Goal: Task Accomplishment & Management: Complete application form

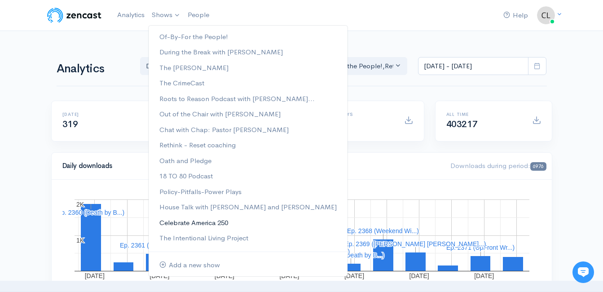
click at [178, 224] on link "Celebrate America 250" at bounding box center [248, 223] width 199 height 16
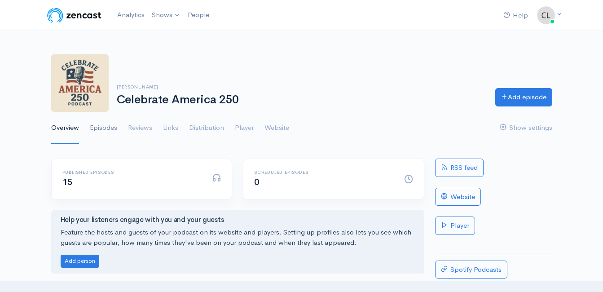
click at [109, 130] on link "Episodes" at bounding box center [103, 128] width 27 height 32
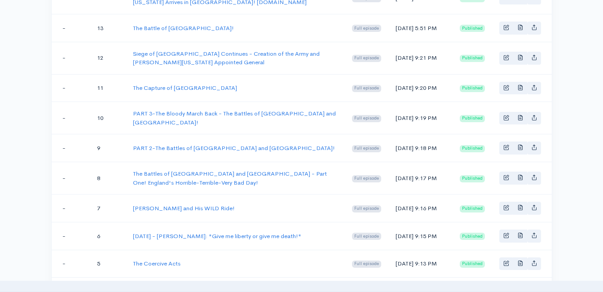
scroll to position [269, 0]
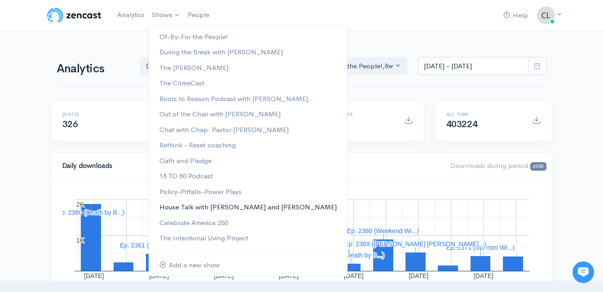
click at [176, 210] on link "House Talk with [PERSON_NAME] and [PERSON_NAME]" at bounding box center [248, 207] width 199 height 16
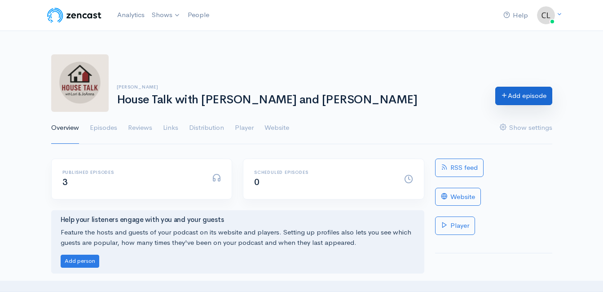
click at [517, 96] on link "Add episode" at bounding box center [523, 96] width 57 height 18
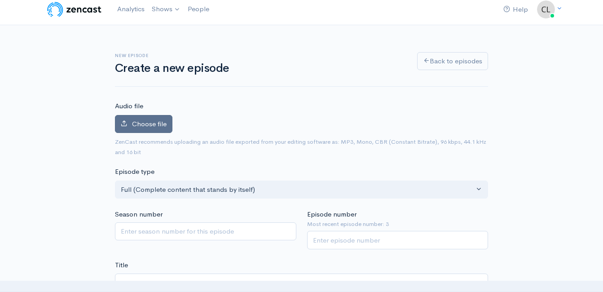
click at [169, 130] on label "Choose file" at bounding box center [143, 124] width 57 height 18
click at [0, 0] on input "Choose file" at bounding box center [0, 0] width 0 height 0
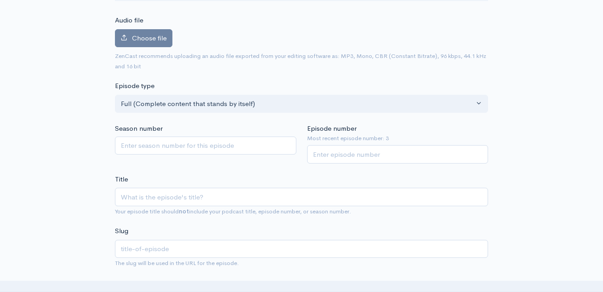
scroll to position [96, 0]
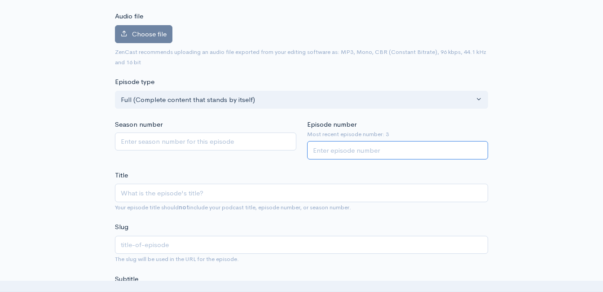
click at [368, 148] on input "Episode number" at bounding box center [397, 150] width 181 height 18
type input "4"
click at [327, 194] on input "Title" at bounding box center [301, 193] width 373 height 18
type input "W"
type input "w"
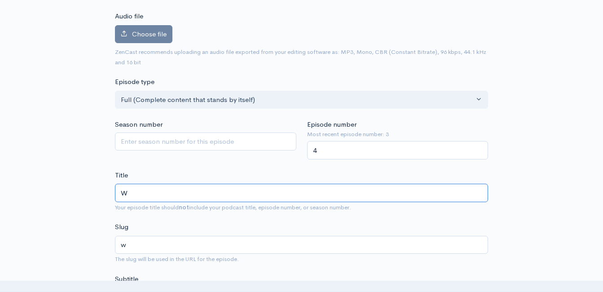
type input "We"
type input "we"
type input "W"
type input "w"
type input "M"
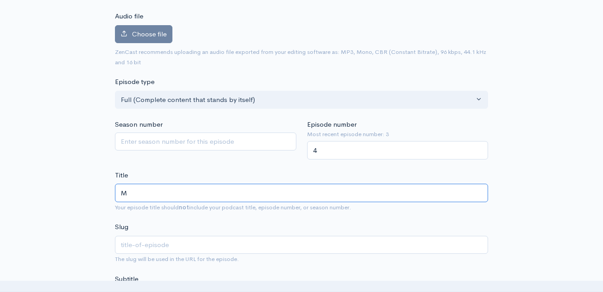
type input "m"
type input "b"
type input "bu"
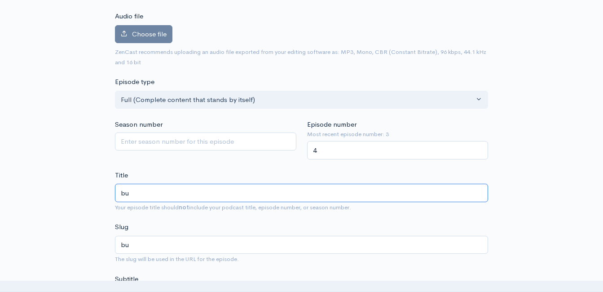
type input "b"
type input "C"
type input "c"
type input "Co"
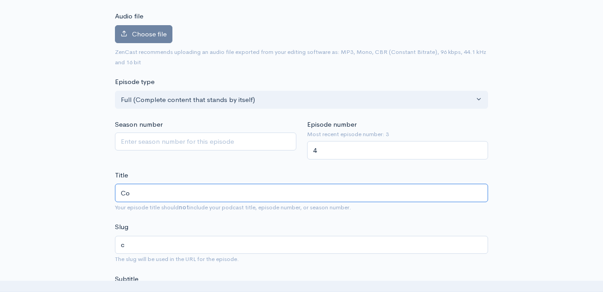
type input "co"
type input "Cof"
type input "cof"
type input "Coff"
type input "coff"
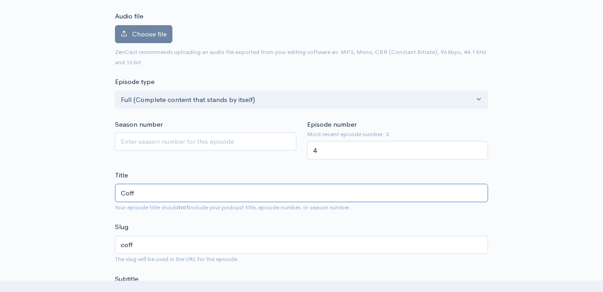
type input "Coffe"
type input "coffe"
type input "Coffee"
type input "coffee"
type input "Coffee - R"
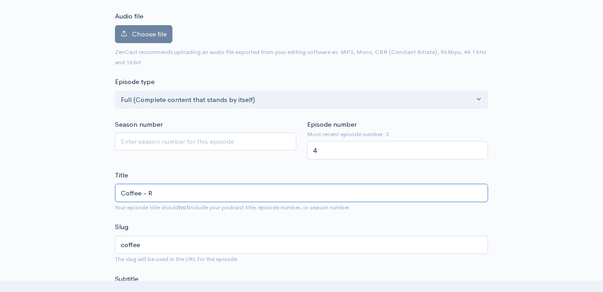
type input "coffee-r"
type input "Coffee - Re"
type input "coffee-re"
type input "Coffee - Real"
type input "coffee-real"
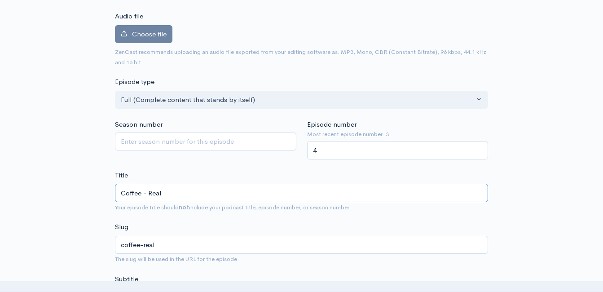
type input "Coffee - Real E"
type input "coffee-real-e"
type input "Coffee - Real Es"
type input "coffee-real-es"
type input "Coffee - Real Esa"
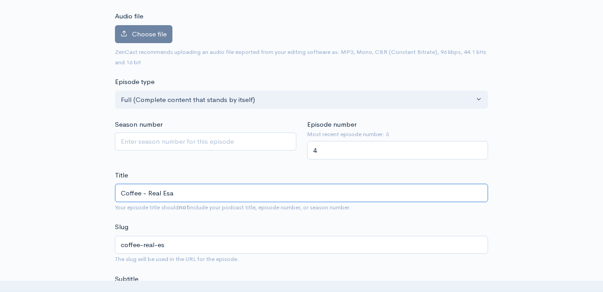
type input "coffee-real-esa"
type input "Coffee - Real Esat"
type input "coffee-real-esat"
type input "Coffee - Real Esate"
type input "coffee-real-esate"
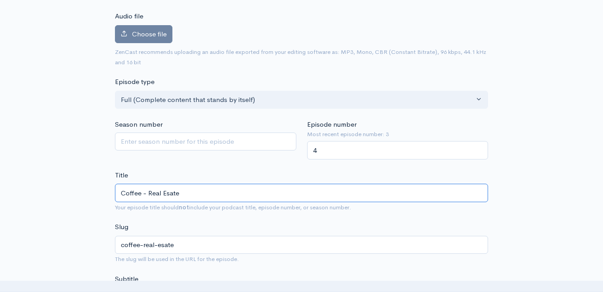
type input "Coffee - Real Esates"
type input "coffee-real-esates"
type input "Coffee - Real Esate"
type input "coffee-real-esate"
type input "Coffee - Real Esat"
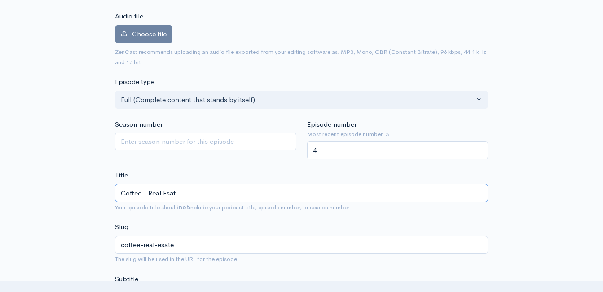
type input "coffee-real-esat"
type input "Coffee - Real Esa"
type input "coffee-real-esa"
type input "Coffee - Real Es"
type input "coffee-real-es"
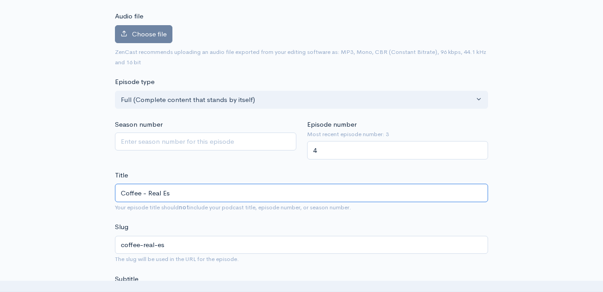
type input "Coffee - Real Est"
type input "coffee-real-est"
type input "Coffee - Real Estat"
type input "coffee-real-estat"
type input "Coffee - Real Estate"
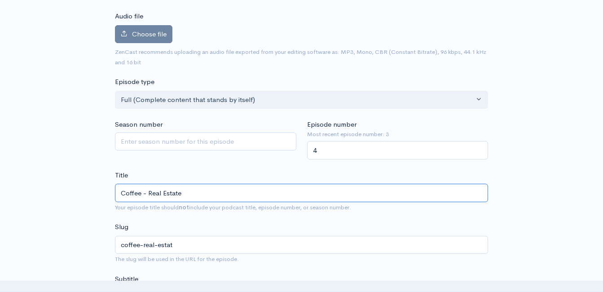
type input "coffee-real-estate"
type input "Coffee - Real Estate - M"
type input "coffee-real-estate-m"
type input "Coffee - Real Estate - Ma"
type input "coffee-real-estate-ma"
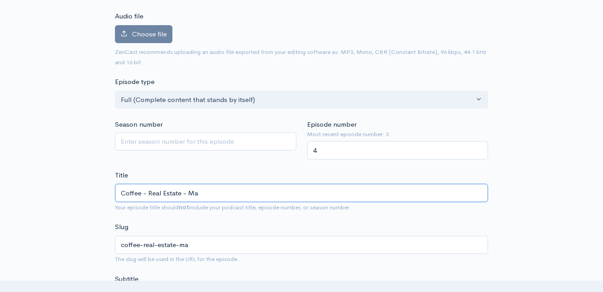
type input "Coffee - Real Estate - Mar"
type input "coffee-real-estate-mar"
type input "Coffee - Real Estate - Marke"
type input "coffee-real-estate-marke"
type input "Coffee - Real Estate - Market"
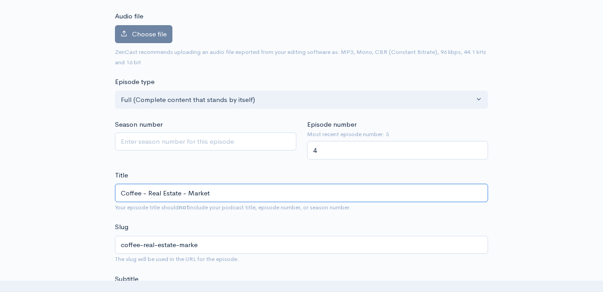
type input "coffee-real-estate-market"
type input "Coffee - Real Estate - Marketing"
type input "coffee-real-estate-marketing"
type input "Coffee - Real Estate - Marketing - an"
type input "coffee-real-estate-marketing-a"
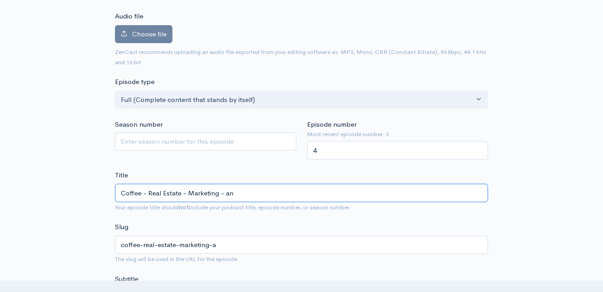
type input "Coffee - Real Estate - Marketing - and"
type input "coffee-real-estate-marketing-and"
type input "Coffee - Real Estate - Marketing - and D"
type input "coffee-real-estate-marketing-and-d"
type input "Coffee - Real Estate - Marketing - and Di"
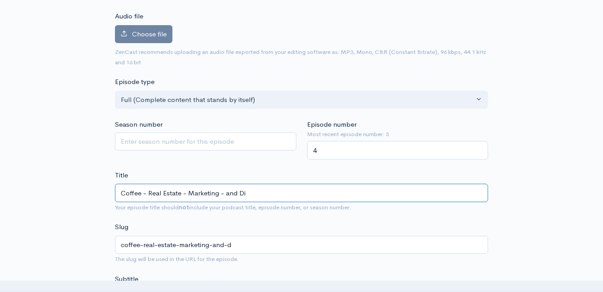
type input "coffee-real-estate-marketing-and-di"
type input "Coffee - Real Estate - Marketing - and Did"
type input "coffee-real-estate-marketing-and-did"
type input "Coffee - Real Estate - Marketing - and Did I"
type input "coffee-real-estate-marketing-and-did-i"
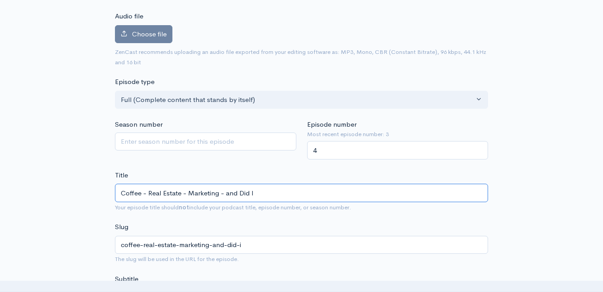
type input "Coffee - Real Estate - Marketing - and Did I s"
type input "coffee-real-estate-marketing-and-did-i-s"
type input "Coffee - Real Estate - Marketing - and Did I sa"
type input "coffee-real-estate-marketing-and-did-i-sa"
type input "Coffee - Real Estate - Marketing - and Did I s"
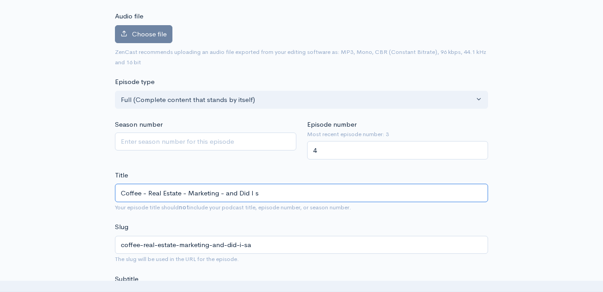
type input "coffee-real-estate-marketing-and-did-i-s"
type input "Coffee - Real Estate - Marketing - and Did I"
type input "coffee-real-estate-marketing-and-did-i"
type input "Coffee - Real Estate - Marketing - and Did I S"
type input "coffee-real-estate-marketing-and-did-i-s"
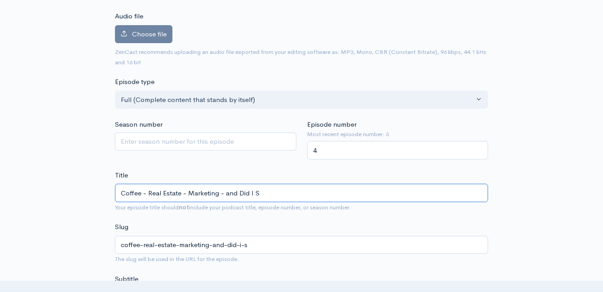
type input "Coffee - Real Estate - Marketing - and Did I Sa"
type input "coffee-real-estate-marketing-and-did-i-sa"
type input "Coffee - Real Estate - Marketing - and Did I Say"
type input "coffee-real-estate-marketing-and-did-i-say"
type input "Coffee - Real Estate - Marketing - and Did I Say re"
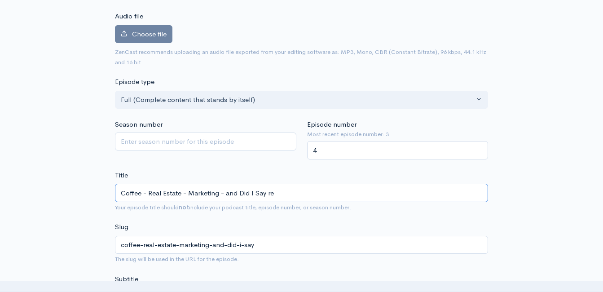
type input "coffee-real-estate-marketing-and-did-i-say-re"
type input "Coffee - Real Estate - Marketing - and Did I Say rea"
type input "coffee-real-estate-marketing-and-did-i-say-rea"
type input "Coffee - Real Estate - Marketing - and Did I Say real"
type input "coffee-real-estate-marketing-and-did-i-say-real"
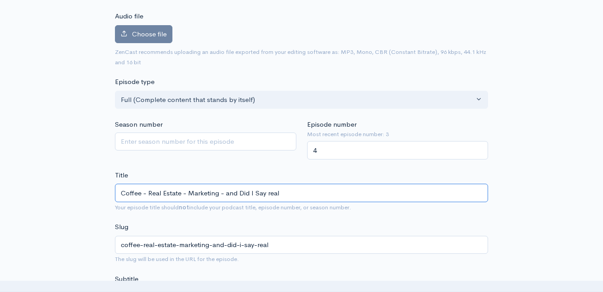
type input "Coffee - Real Estate - Marketing - and Did I Say rea"
type input "coffee-real-estate-marketing-and-did-i-say-rea"
type input "Coffee - Real Estate - Marketing - and Did I Say re"
type input "coffee-real-estate-marketing-and-did-i-say-re"
type input "Coffee - Real Estate - Marketing - and Did I Say r"
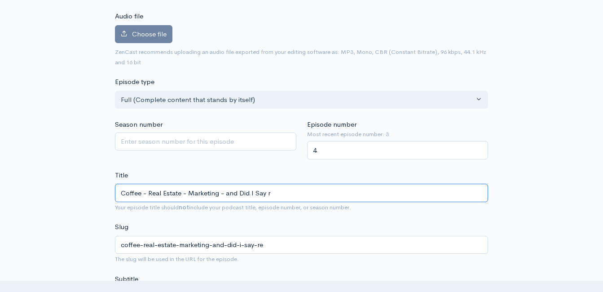
type input "coffee-real-estate-marketing-and-did-i-say-r"
type input "Coffee - Real Estate - Marketing - and Did I Say"
type input "coffee-real-estate-marketing-and-did-i-say"
type input "Coffee - Real Estate - Marketing - and Did I Say r"
type input "coffee-real-estate-marketing-and-did-i-say-r"
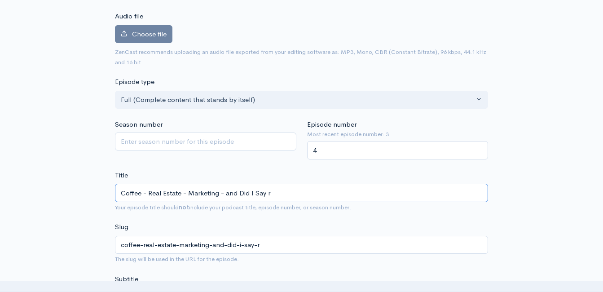
type input "Coffee - Real Estate - Marketing - and Did I Say ra"
type input "coffee-real-estate-marketing-and-did-i-say-ra"
type input "Coffee - Real Estate - Marketing - and Did I Say r"
type input "coffee-real-estate-marketing-and-did-i-say-r"
type input "Coffee - Real Estate - Marketing - and Did I Say"
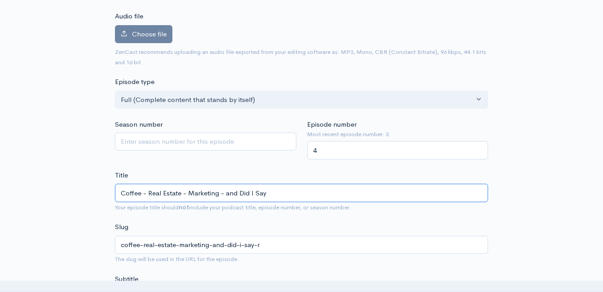
type input "coffee-real-estate-marketing-and-did-i-say"
type input "Coffee - Real Estate - Marketing - and Did I Say R"
type input "coffee-real-estate-marketing-and-did-i-say-r"
type input "Coffee - Real Estate - Marketing - and Did I Say Re"
type input "coffee-real-estate-marketing-and-did-i-say-re"
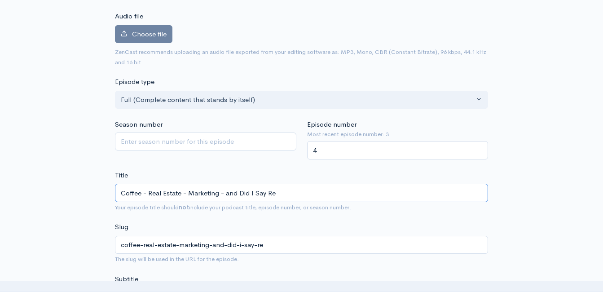
type input "Coffee - Real Estate - Marketing - and Did I Say Rea"
type input "coffee-real-estate-marketing-and-did-i-say-rea"
type input "Coffee - Real Estate - Marketing - and Did I Say Real"
type input "coffee-real-estate-marketing-and-did-i-say-real"
type input "Coffee - Real Estate - Marketing - and Did I Say Real E"
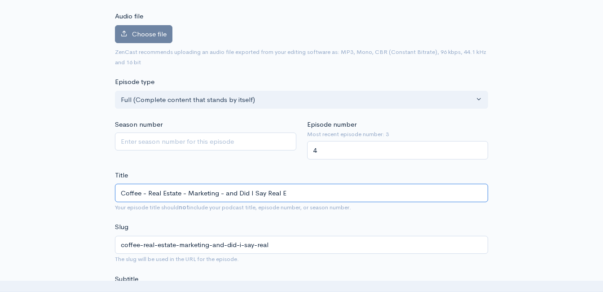
type input "coffee-real-estate-marketing-and-did-i-say-real-e"
type input "Coffee - Real Estate - Marketing - and Did I Say Real Es"
type input "coffee-real-estate-marketing-and-did-i-say-real-es"
type input "Coffee - Real Estate - Marketing - and Did I Say Real Esa"
type input "coffee-real-estate-marketing-and-did-i-say-real-esa"
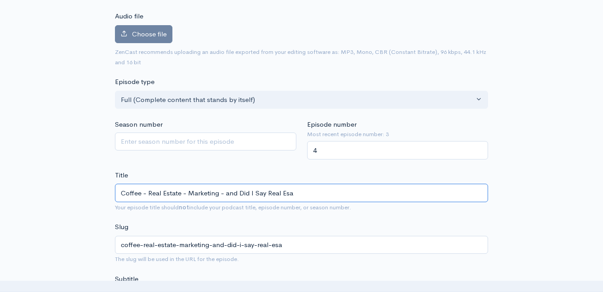
type input "Coffee - Real Estate - Marketing - and Did I Say Real Es"
type input "coffee-real-estate-marketing-and-did-i-say-real-es"
type input "Coffee - Real Estate - Marketing - and Did I Say Real Est"
type input "coffee-real-estate-marketing-and-did-i-say-real-est"
type input "Coffee - Real Estate - Marketing - and Did I Say Real Esta"
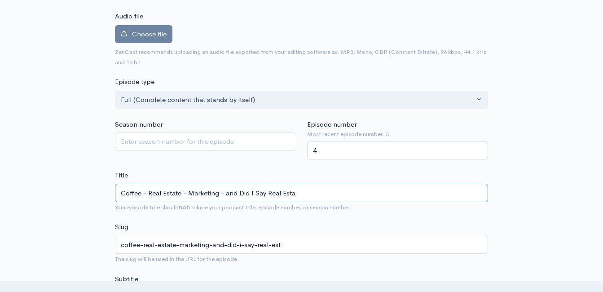
type input "coffee-real-estate-marketing-and-did-i-say-real-esta"
type input "Coffee - Real Estate - Marketing - and Did I Say Real Estat"
type input "coffee-real-estate-marketing-and-did-i-say-real-estat"
type input "Coffee - Real Estate - Marketing - and Did I Say Real Estate"
type input "coffee-real-estate-marketing-and-did-i-say-real-estate"
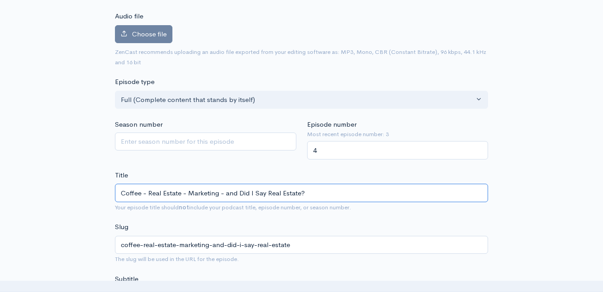
click at [220, 189] on input "Coffee - Real Estate - Marketing - and Did I Say Real Estate?" at bounding box center [301, 193] width 373 height 18
click at [220, 190] on input "Coffee - Real Estate - Marketing - and Did I Say Real Estate?" at bounding box center [301, 193] width 373 height 18
click at [221, 190] on input "Coffee - Real Estate - Marketing - and Did I Say Real Estate?" at bounding box center [301, 193] width 373 height 18
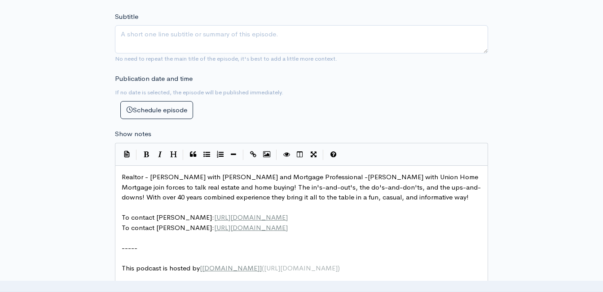
scroll to position [365, 0]
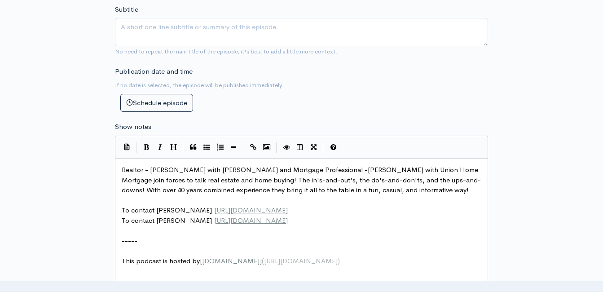
type input "Coffee - Real Estate - Marketing - and Did I Say Real Estate?"
click at [123, 170] on span "Realtor - Lori Montieth with Keller Williams and Mortgage Professional -JoAnna …" at bounding box center [301, 179] width 359 height 29
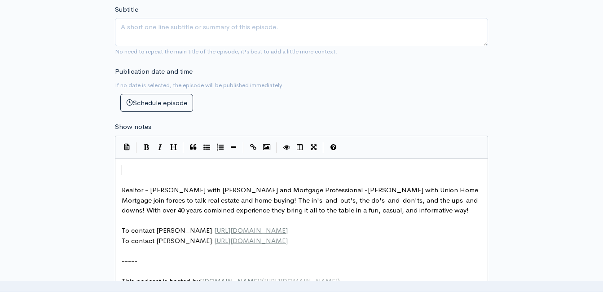
click at [142, 167] on pre "​" at bounding box center [305, 170] width 370 height 10
type textarea "​"
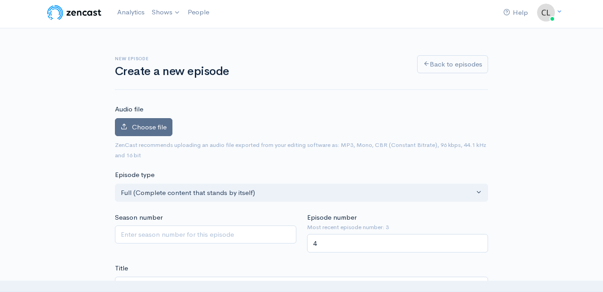
scroll to position [0, 0]
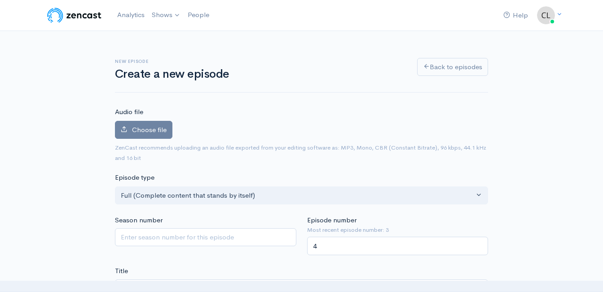
click at [142, 117] on label "Audio file" at bounding box center [129, 112] width 28 height 10
click at [145, 123] on label "Choose file" at bounding box center [143, 130] width 57 height 18
click at [0, 0] on input "Choose file" at bounding box center [0, 0] width 0 height 0
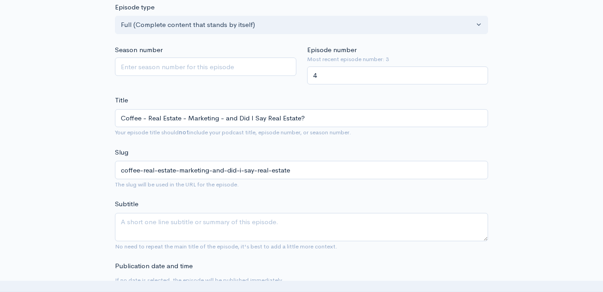
scroll to position [225, 0]
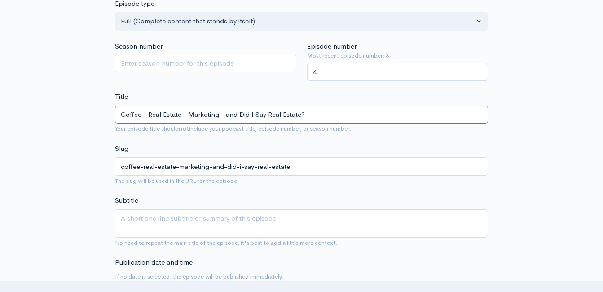
click at [189, 116] on input "Coffee - Real Estate - Marketing - and Did I Say Real Estate?" at bounding box center [301, 115] width 373 height 18
type input "Coffee - Real Estate - OMarketing - and Did I Say Real Estate?"
type input "coffee-real-estate-omarketing-and-did-i-say-real-estate"
type input "Coffee - Real Estate - OdMarketing - and Did I Say Real Estate?"
type input "coffee-real-estate-odmarketing-and-did-i-say-real-estate"
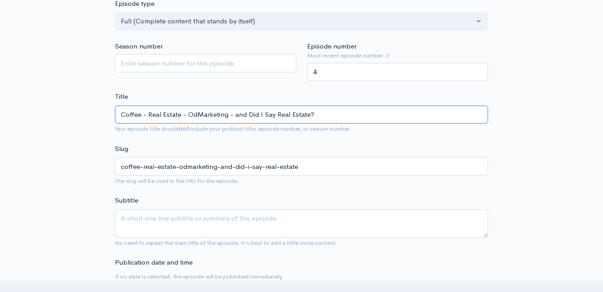
type input "Coffee - Real Estate - OddMarketing - and Did I Say Real Estate?"
type input "coffee-real-estate-oddmarketing-and-did-i-say-real-estate"
type input "Coffee - Real Estate - Odd Marketing - and Did I Say Real Estate?"
type input "coffee-real-estate-odd-marketing-and-did-i-say-real-estate"
type input "Coffee - Real Estate - Odd EMarketing - and Did I Say Real Estate?"
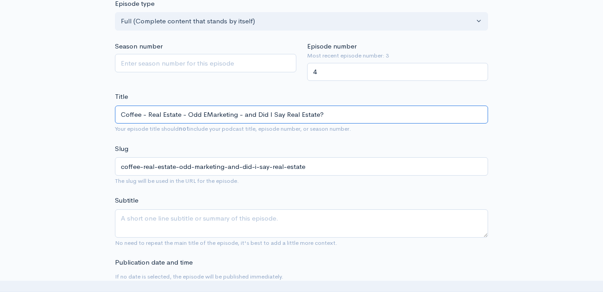
type input "coffee-real-estate-odd-emarketing-and-did-i-say-real-estate"
type input "Coffee - Real Estate - Odd ExMarketing - and Did I Say Real Estate?"
type input "coffee-real-estate-odd-exmarketing-and-did-i-say-real-estate"
type input "Coffee - Real Estate - Odd ExpMarketing - and Did I Say Real Estate?"
type input "coffee-real-estate-odd-expmarketing-and-did-i-say-real-estate"
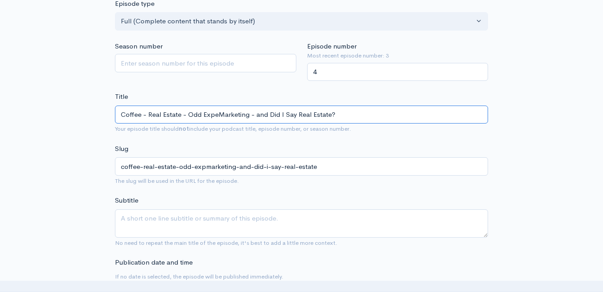
type input "Coffee - Real Estate - Odd ExperMarketing - and Did I Say Real Estate?"
type input "coffee-real-estate-odd-expermarketing-and-did-i-say-real-estate"
type input "Coffee - Real Estate - Odd ExperiMarketing - and Did I Say Real Estate?"
type input "coffee-real-estate-odd-experimarketing-and-did-i-say-real-estate"
type input "Coffee - Real Estate - Odd ExperieMarketing - and Did I Say Real Estate?"
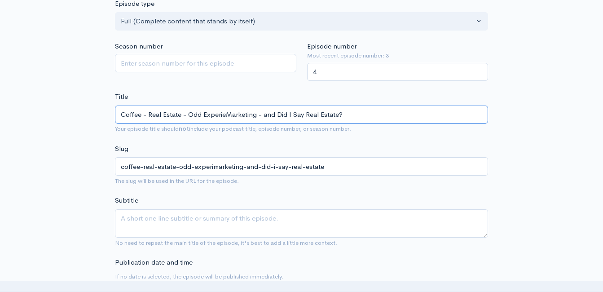
type input "coffee-real-estate-odd-experiemarketing-and-did-i-say-real-estate"
type input "Coffee - Real Estate - Odd ExperienMarketing - and Did I Say Real Estate?"
type input "coffee-real-estate-odd-experienmarketing-and-did-i-say-real-estate"
type input "Coffee - Real Estate - Odd ExperiencMarketing - and Did I Say Real Estate?"
type input "coffee-real-estate-odd-experiencmarketing-and-did-i-say-real-estate"
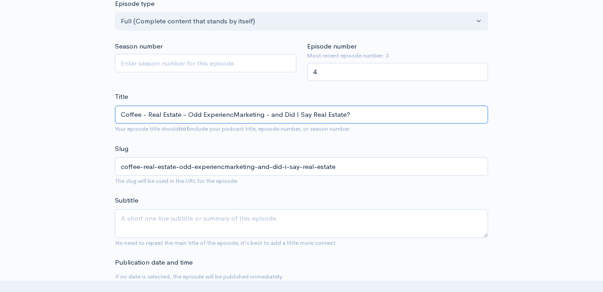
type input "Coffee - Real Estate - Odd ExperienceMarketing - and Did I Say Real Estate?"
type input "coffee-real-estate-odd-experiencemarketing-and-did-i-say-real-estate"
type input "Coffee - Real Estate - Odd ExperiencesMarketing - and Did I Say Real Estate?"
type input "coffee-real-estate-odd-experiencesmarketing-and-did-i-say-real-estate"
type input "Coffee - Real Estate - Odd Experiences Marketing - and Did I Say Real Estate?"
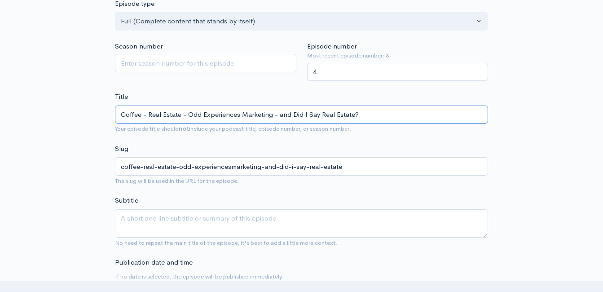
type input "coffee-real-estate-odd-experiences-marketing-and-did-i-say-real-estate"
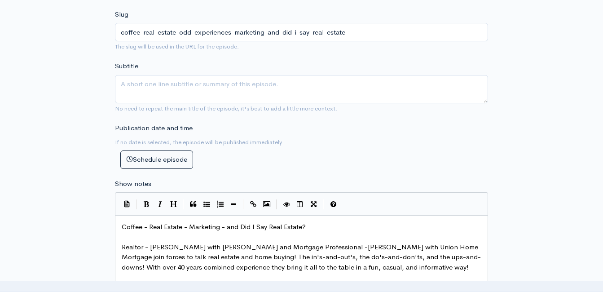
scroll to position [359, 0]
type input "Coffee - Real Estate - Odd Experiences - Marketing - and Did I Say Real Estate?"
click at [189, 226] on span "Coffee - Real Estate - Marketing - and Did I Say Real Estate?" at bounding box center [214, 226] width 184 height 9
type textarea "Odd Esper"
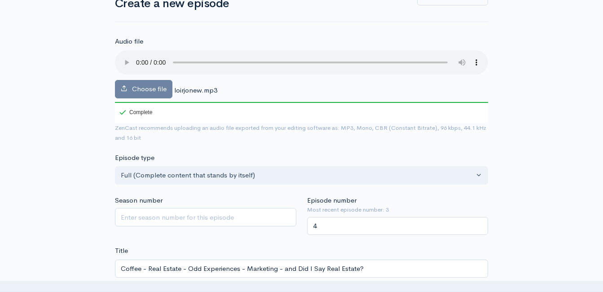
scroll to position [45, 0]
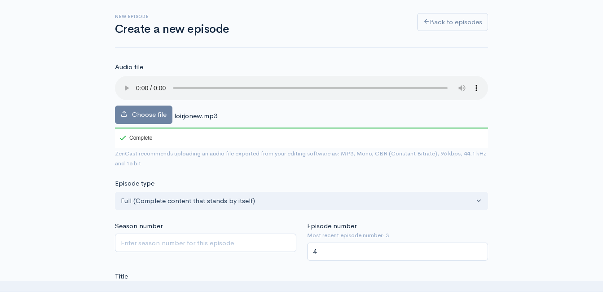
type textarea "xperiences -"
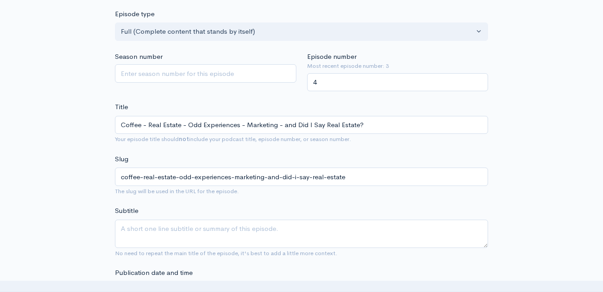
scroll to position [225, 0]
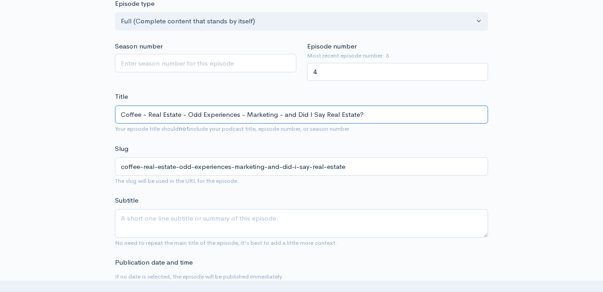
click at [246, 114] on input "Coffee - Real Estate - Odd Experiences - Marketing - and Did I Say Real Estate?" at bounding box center [301, 115] width 373 height 18
type input "Coffee - Real Estate - Odd Experiences - H Marketing - and Did I Say Real Estat…"
type input "coffee-real-estate-odd-experiences-h-marketing-and-did-i-say-real-estate"
type input "Coffee - Real Estate - Odd Experiences - Hau Marketing - and Did I Say Real Est…"
type input "coffee-real-estate-odd-experiences-hau-marketing-and-did-i-say-real-estate"
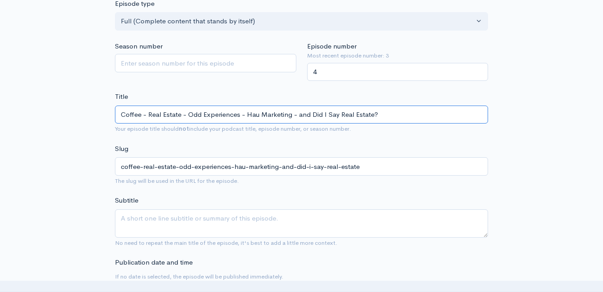
type input "Coffee - Real Estate - Odd Experiences - Haun Marketing - and Did I Say Real Es…"
type input "coffee-real-estate-odd-experiences-haun-marketing-and-did-i-say-real-estate"
type input "Coffee - Real Estate - Odd Experiences - Haunt Marketing - and Did I Say Real E…"
type input "coffee-real-estate-odd-experiences-haunt-marketing-and-did-i-say-real-estate"
type input "Coffee - Real Estate - Odd Experiences - Haunte Marketing - and Did I Say Real …"
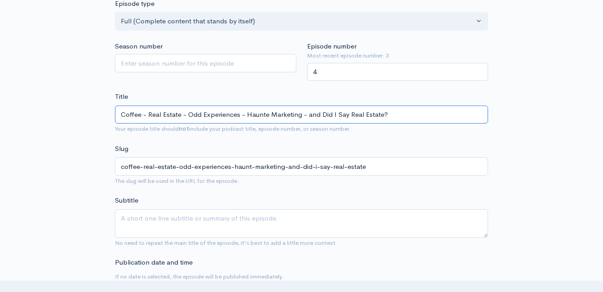
type input "coffee-real-estate-odd-experiences-haunte-marketing-and-did-i-say-real-estate"
type input "Coffee - Real Estate - Odd Experiences - Haunted Marketing - and Did I Say Real…"
type input "coffee-real-estate-odd-experiences-haunted-marketing-and-did-i-say-real-estate"
type input "Coffee - Real Estate - Odd Experiences - Haunted H Marketing - and Did I Say Re…"
type input "coffee-real-estate-odd-experiences-haunted-h-marketing-and-did-i-say-real-estate"
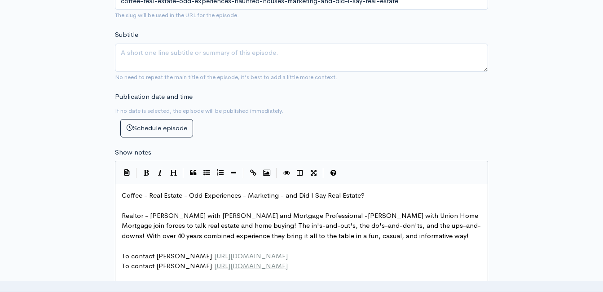
scroll to position [404, 0]
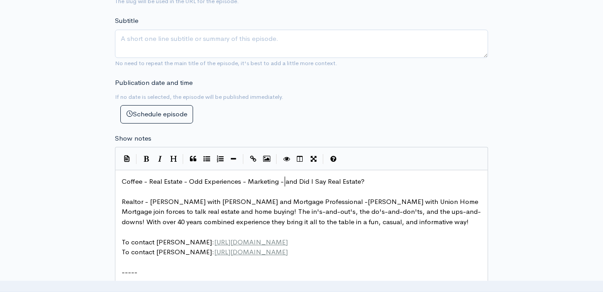
click at [285, 180] on span "Coffee - Real Estate - Odd Experiences - Marketing - and Did I Say Real Estate?" at bounding box center [243, 181] width 243 height 9
click at [248, 181] on span "Coffee - Real Estate - Odd Experiences - Marketing - and Did I Say Real Estate?" at bounding box center [243, 181] width 243 height 9
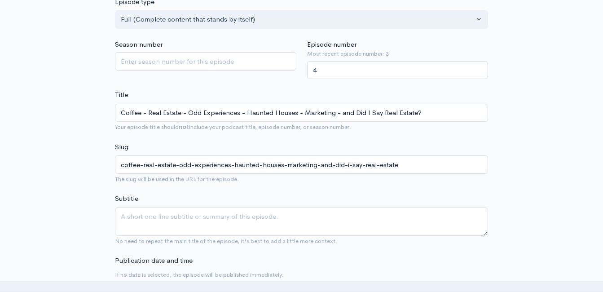
scroll to position [180, 0]
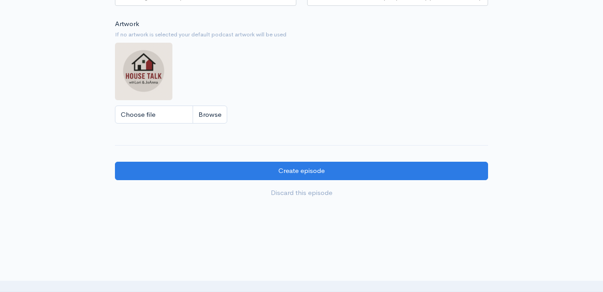
scroll to position [808, 0]
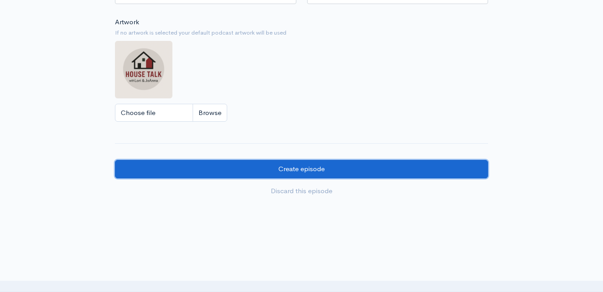
click at [418, 163] on input "Create episode" at bounding box center [301, 169] width 373 height 18
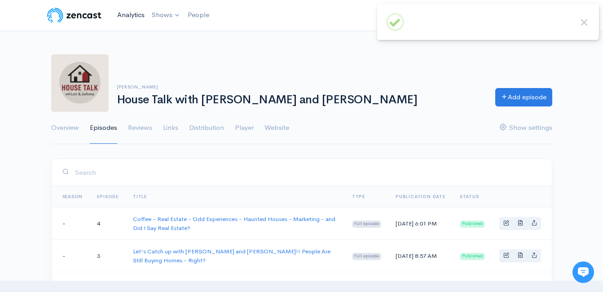
click at [132, 14] on link "Analytics" at bounding box center [131, 14] width 35 height 19
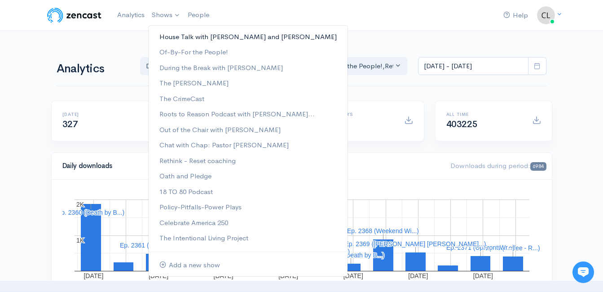
click at [168, 39] on link "House Talk with [PERSON_NAME] and [PERSON_NAME]" at bounding box center [248, 37] width 199 height 16
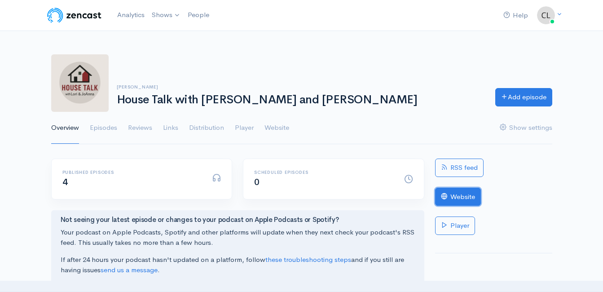
click at [470, 193] on link "Website" at bounding box center [458, 197] width 46 height 18
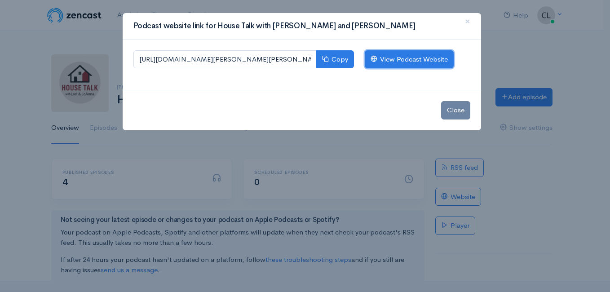
click at [388, 63] on link "View Podcast Website" at bounding box center [409, 59] width 89 height 18
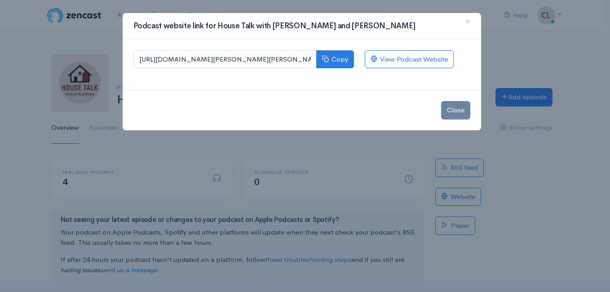
click at [502, 22] on div "Podcast website link for House Talk with Lori and JoAnna × https://house-talk-w…" at bounding box center [305, 146] width 610 height 292
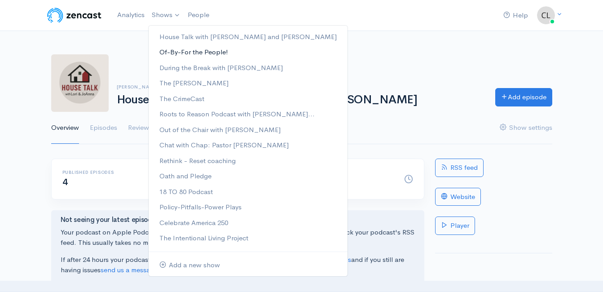
click at [170, 53] on link "Of-By-For the People!" at bounding box center [248, 52] width 199 height 16
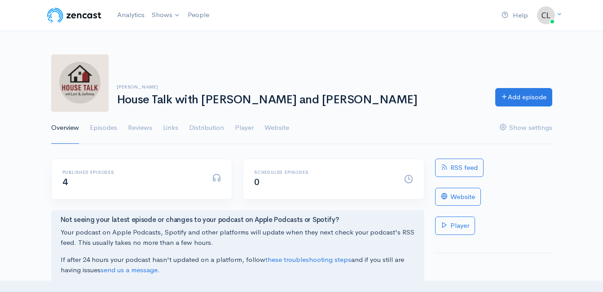
click at [170, 53] on div "Clint Powell House Talk with Lori and JoAnna Add episode Overview Episodes" at bounding box center [301, 94] width 501 height 101
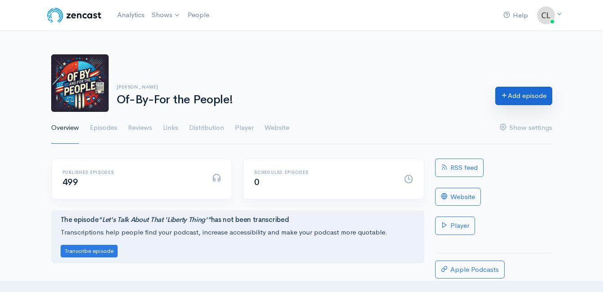
click at [514, 92] on link "Add episode" at bounding box center [523, 96] width 57 height 18
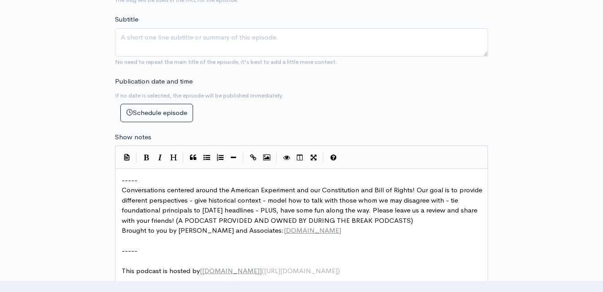
scroll to position [314, 0]
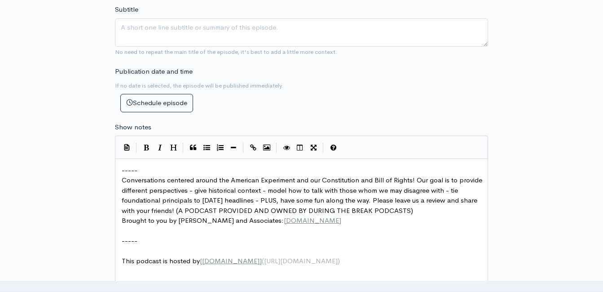
click at [122, 167] on span "-----" at bounding box center [130, 170] width 16 height 9
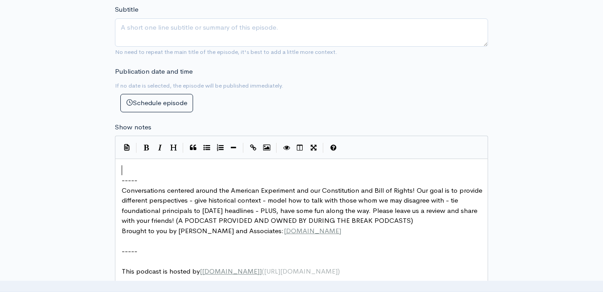
click at [124, 164] on div "xxxxxxxxxx ​ ----- Conversations centered around the American Experiment and ou…" at bounding box center [305, 220] width 370 height 115
type textarea "​"
paste textarea
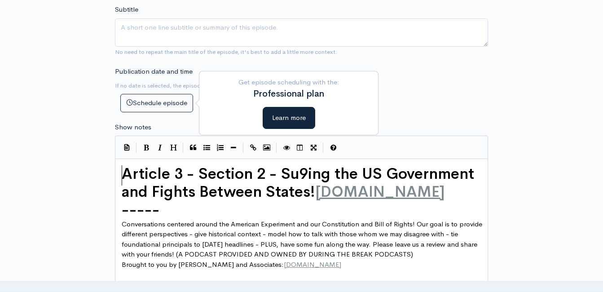
click at [124, 168] on span "Article 3 - Section 2 - Su9ing the US Government and Fights Between States!" at bounding box center [300, 182] width 357 height 37
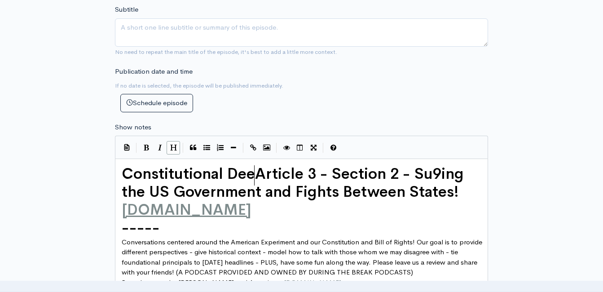
type textarea "Constitutional Deep"
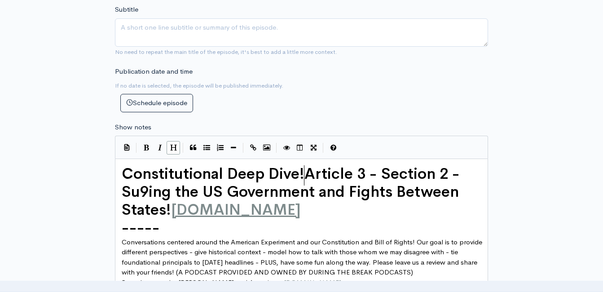
type textarea "Dive!"
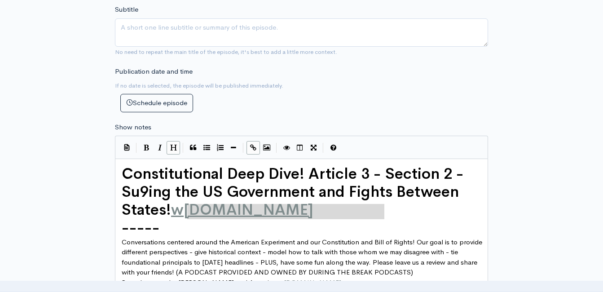
type textarea "[DOMAIN_NAME]"
drag, startPoint x: 410, startPoint y: 207, endPoint x: 181, endPoint y: 214, distance: 230.0
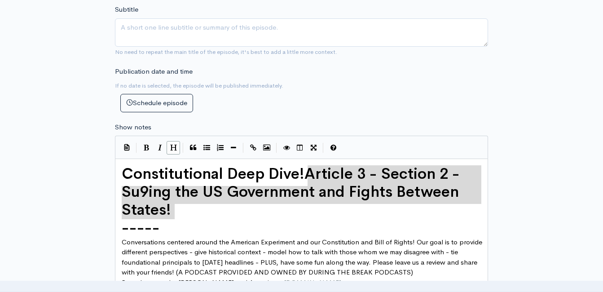
drag, startPoint x: 174, startPoint y: 214, endPoint x: 321, endPoint y: 177, distance: 151.3
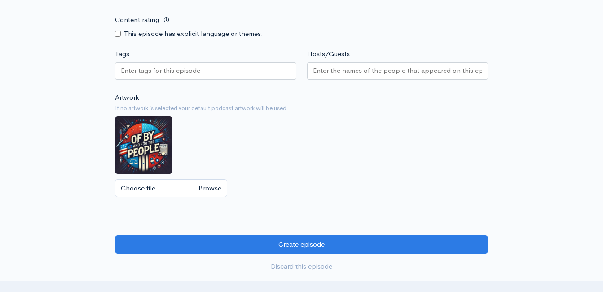
scroll to position [718, 0]
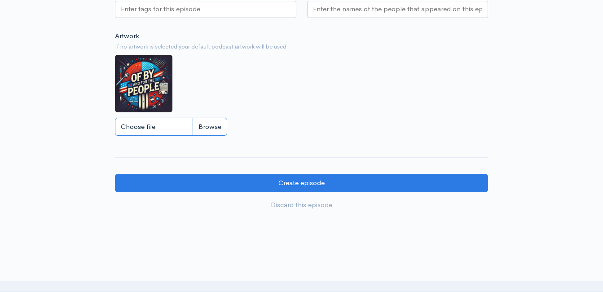
click at [213, 130] on input "Choose file" at bounding box center [171, 127] width 112 height 18
type textarea "Article 3 - Section 2 - Su9ing the US Government and Fights Between States!"
type input "C:\fakepath\5.jpg"
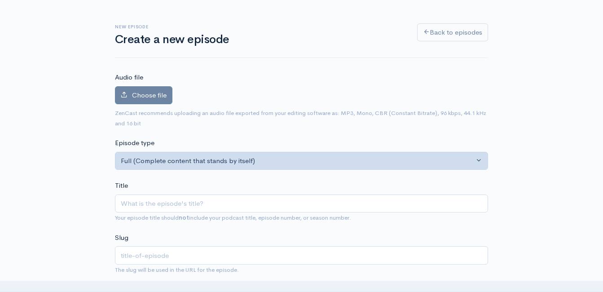
scroll to position [0, 0]
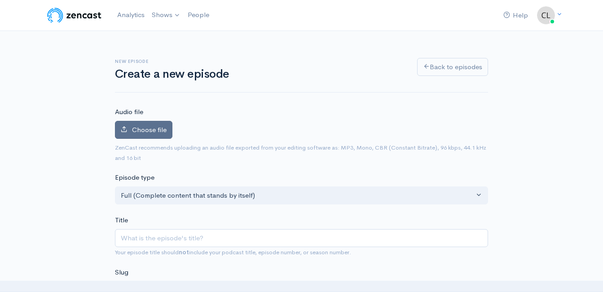
click at [156, 132] on span "Choose file" at bounding box center [149, 129] width 35 height 9
click at [0, 0] on input "Choose file" at bounding box center [0, 0] width 0 height 0
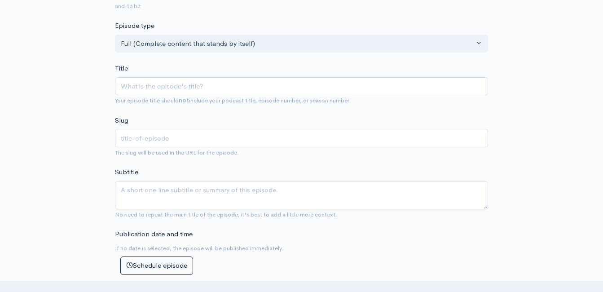
scroll to position [181, 0]
click at [159, 92] on input "Title" at bounding box center [301, 87] width 373 height 18
paste input "Article 3 - Section 2 - Su9ing the US Government and Fights Between States!"
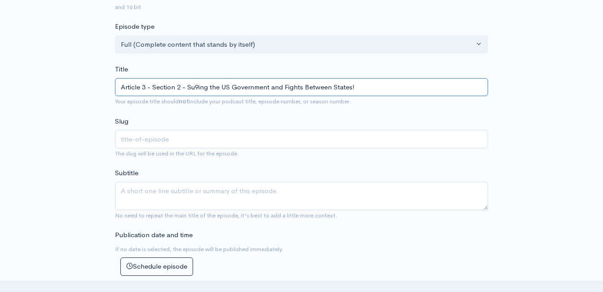
click at [121, 88] on input "Article 3 - Section 2 - Su9ing the US Government and Fights Between States!" at bounding box center [301, 87] width 373 height 18
type input "CArticle 3 - Section 2 - Su9ing the US Government and Fights Between States!"
type input "carticle-3-section-2-su9ing-the-us-government-and-fights-between-states"
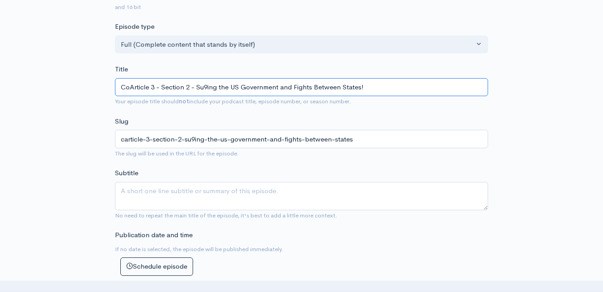
type input "ConArticle 3 - Section 2 - Su9ing the US Government and Fights Between States!"
type input "conarticle-3-section-2-su9ing-the-us-government-and-fights-between-states"
type input "ConsArticle 3 - Section 2 - Su9ing the US Government and Fights Between States!"
type input "consarticle-3-section-2-su9ing-the-us-government-and-fights-between-states"
type input "ConstArticle 3 - Section 2 - Su9ing the US Government and Fights Between States!"
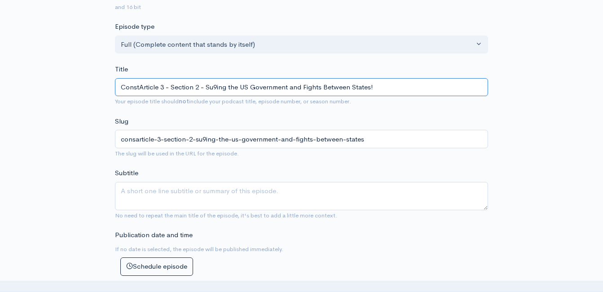
type input "constarticle-3-section-2-su9ing-the-us-government-and-fights-between-states"
type input "ConstiArticle 3 - Section 2 - Su9ing the US Government and Fights Between State…"
type input "constiarticle-3-section-2-su9ing-the-us-government-and-fights-between-states"
type input "ConstitArticle 3 - Section 2 - Su9ing the US Government and Fights Between Stat…"
type input "constitarticle-3-section-2-su9ing-the-us-government-and-fights-between-states"
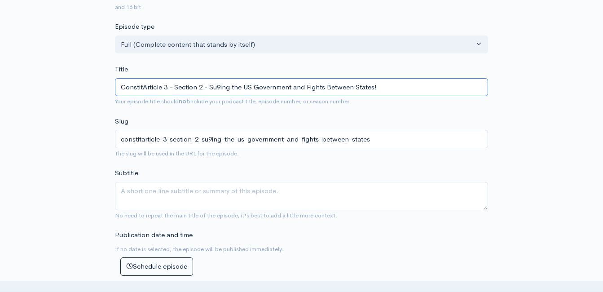
type input "ConstituArticle 3 - Section 2 - Su9ing the US Government and Fights Between Sta…"
type input "constituarticle-3-section-2-su9ing-the-us-government-and-fights-between-states"
type input "ConstitutiArticle 3 - Section 2 - Su9ing the US Government and Fights Between S…"
type input "constitutiarticle-3-section-2-su9ing-the-us-government-and-fights-between-states"
type input "ConstitutionArticle 3 - Section 2 - Su9ing the US Government and Fights Between…"
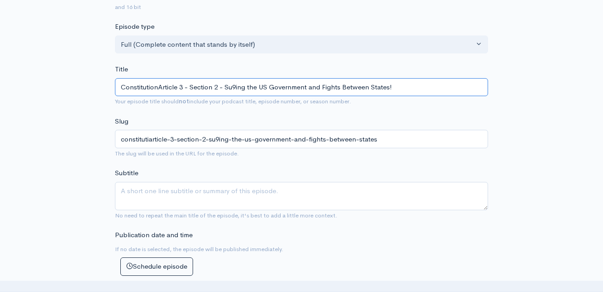
type input "constitutionarticle-3-section-2-su9ing-the-us-government-and-fights-between-sta…"
type input "ConstitutionaArticle 3 - Section 2 - Su9ing the US Government and Fights Betwee…"
type input "constitutionaarticle-3-section-2-su9ing-the-us-government-and-fights-between-st…"
type input "ConstitutionalArticle 3 - Section 2 - Su9ing the US Government and Fights Betwe…"
type input "constitutionalarticle-3-section-2-su9ing-the-us-government-and-fights-between-s…"
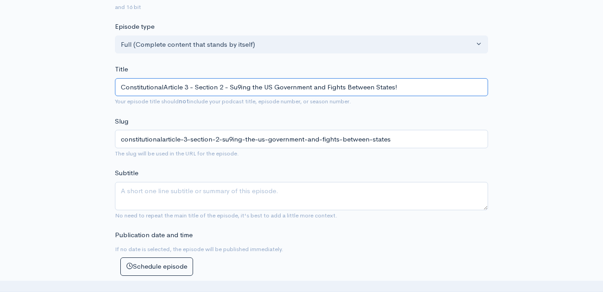
type input "Constitutional Article 3 - Section 2 - Su9ing the US Government and Fights Betw…"
type input "constitutional-article-3-section-2-su9ing-the-us-government-and-fights-between-…"
type input "Constitutional dArticle 3 - Section 2 - Su9ing the US Government and Fights Bet…"
type input "constitutional-darticle-3-section-2-su9ing-the-us-government-and-fights-between…"
type input "Constitutional deArticle 3 - Section 2 - Su9ing the US Government and Fights Be…"
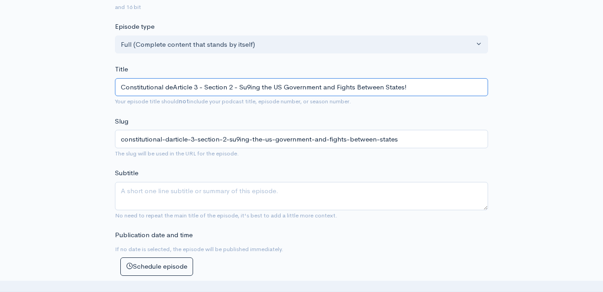
type input "constitutional-dearticle-3-section-2-su9ing-the-us-government-and-fights-betwee…"
type input "Constitutional deeArticle 3 - Section 2 - Su9ing the US Government and Fights B…"
type input "constitutional-deearticle-3-section-2-su9ing-the-us-government-and-fights-betwe…"
type input "Constitutional deepArticle 3 - Section 2 - Su9ing the US Government and Fights …"
type input "constitutional-deeparticle-3-section-2-su9ing-the-us-government-and-fights-betw…"
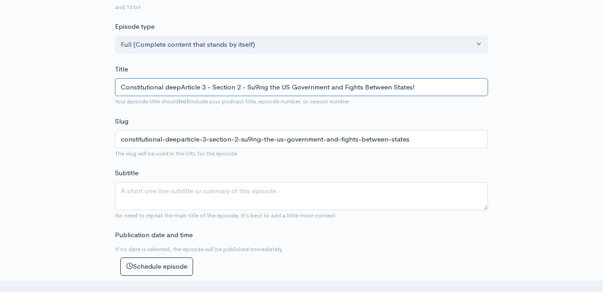
type input "Constitutional deeArticle 3 - Section 2 - Su9ing the US Government and Fights B…"
type input "constitutional-deearticle-3-section-2-su9ing-the-us-government-and-fights-betwe…"
type input "Constitutional deArticle 3 - Section 2 - Su9ing the US Government and Fights Be…"
type input "constitutional-dearticle-3-section-2-su9ing-the-us-government-and-fights-betwee…"
type input "Constitutional dArticle 3 - Section 2 - Su9ing the US Government and Fights Bet…"
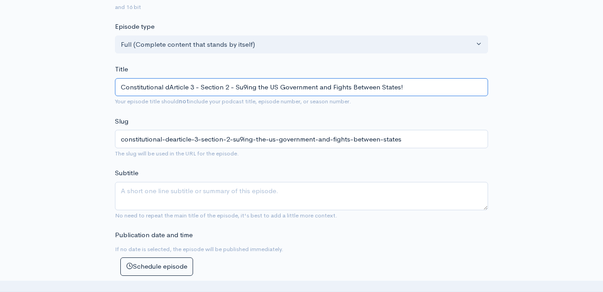
type input "constitutional-darticle-3-section-2-su9ing-the-us-government-and-fights-between…"
type input "Constitutional Article 3 - Section 2 - Su9ing the US Government and Fights Betw…"
type input "constitutional-article-3-section-2-su9ing-the-us-government-and-fights-between-…"
type input "Constitutional DArticle 3 - Section 2 - Su9ing the US Government and Fights Bet…"
type input "constitutional-darticle-3-section-2-su9ing-the-us-government-and-fights-between…"
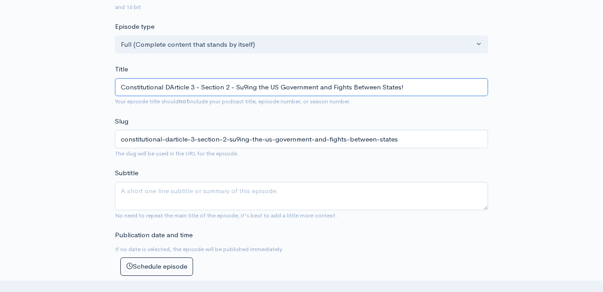
type input "Constitutional DeArticle 3 - Section 2 - Su9ing the US Government and Fights Be…"
type input "constitutional-dearticle-3-section-2-su9ing-the-us-government-and-fights-betwee…"
type input "Constitutional DeeArticle 3 - Section 2 - Su9ing the US Government and Fights B…"
type input "constitutional-deearticle-3-section-2-su9ing-the-us-government-and-fights-betwe…"
type input "Constitutional DeepArticle 3 - Section 2 - Su9ing the US Government and Fights …"
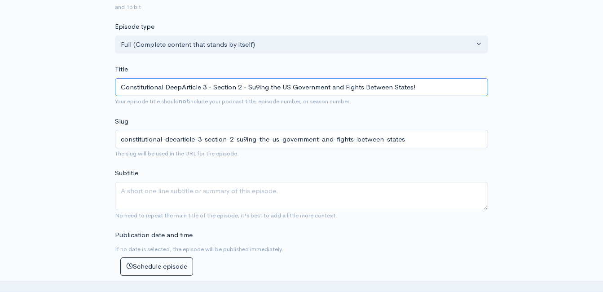
type input "constitutional-deeparticle-3-section-2-su9ing-the-us-government-and-fights-betw…"
type input "Constitutional Deep Article 3 - Section 2 - Su9ing the US Government and Fights…"
type input "constitutional-deep-article-3-section-2-su9ing-the-us-government-and-fights-bet…"
type input "Constitutional Deep DArticle 3 - Section 2 - Su9ing the US Government and Fight…"
type input "constitutional-deep-darticle-3-section-2-su9ing-the-us-government-and-fights-be…"
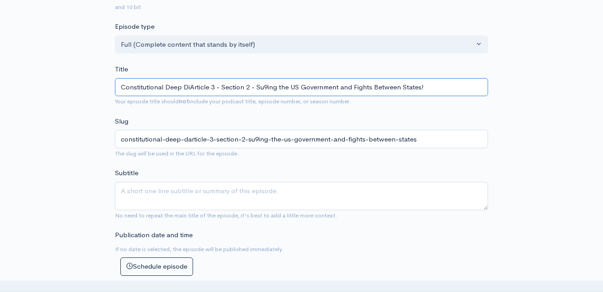
type input "Constitutional Deep DivArticle 3 - Section 2 - Su9ing the US Government and Fig…"
type input "constitutional-deep-divarticle-3-section-2-su9ing-the-us-government-and-fights-…"
type input "Constitutional Deep DiveArticle 3 - Section 2 - Su9ing the US Government and Fi…"
type input "constitutional-deep-divearticle-3-section-2-su9ing-the-us-government-and-fights…"
type input "Constitutional Deep Dive: Article 3 - Section 2 - Su9ing the US Government and …"
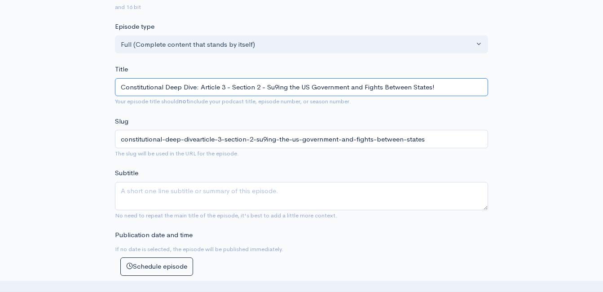
type input "constitutional-deep-dive-article-3-section-2-su9ing-the-us-government-and-fight…"
type input "Constitutional Deep Dive: Article 3 - Section 2 - Su9ing the US Government and …"
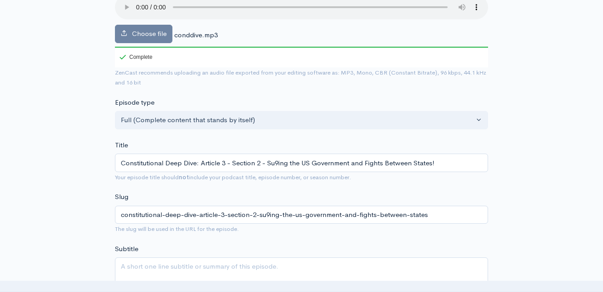
scroll to position [157, 0]
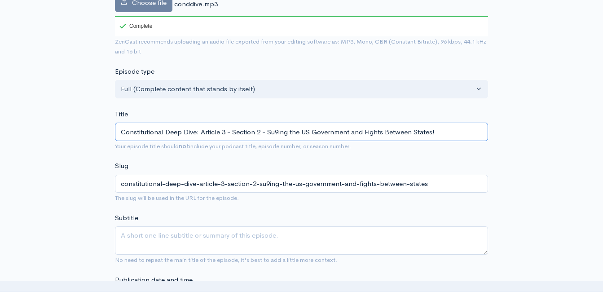
click at [280, 131] on input "Constitutional Deep Dive: Article 3 - Section 2 - Su9ing the US Government and …" at bounding box center [301, 132] width 373 height 18
type input "Constitutional Deep Dive: Article 3 - Section 2 - Suing the US Government and F…"
type input "constitutional-deep-dive-article-3-section-2-suing-the-us-government-and-fights…"
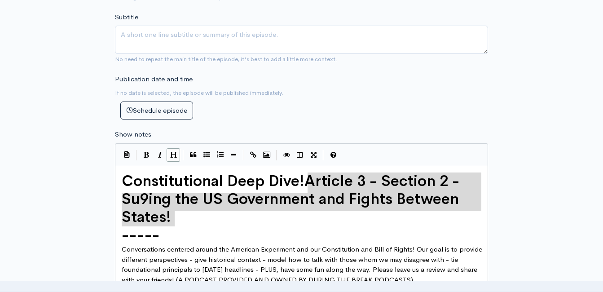
scroll to position [426, 0]
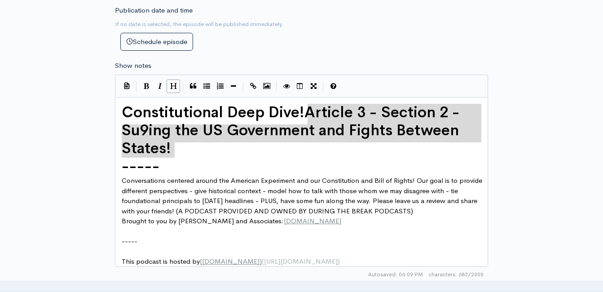
type input "Constitutional Deep Dive: Article 3 - Section 2 - Suing the US Government and F…"
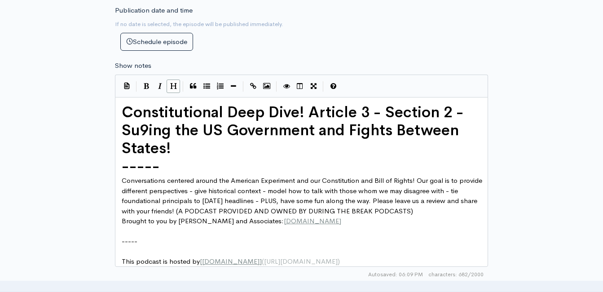
click at [146, 132] on span "Constitutional Deep Dive! Article 3 - Section 2 - Su9ing the US Government and …" at bounding box center [295, 130] width 346 height 55
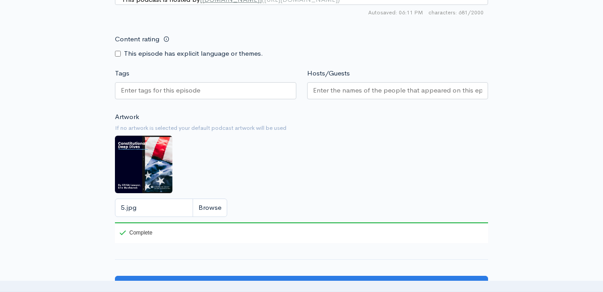
scroll to position [846, 0]
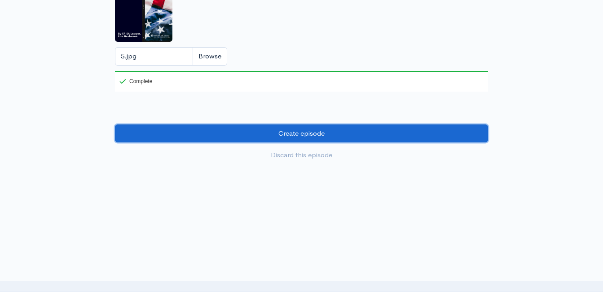
click at [282, 132] on input "Create episode" at bounding box center [301, 133] width 373 height 18
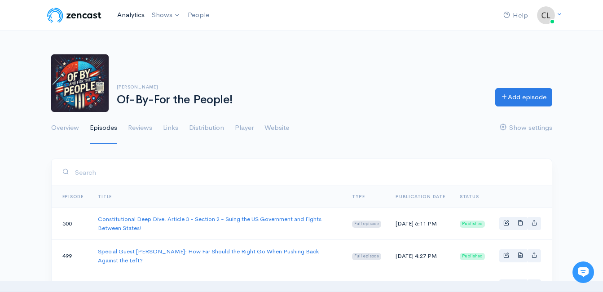
click at [127, 15] on link "Analytics" at bounding box center [131, 14] width 35 height 19
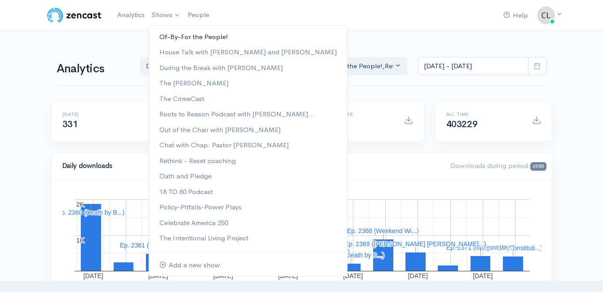
click at [170, 39] on link "Of-By-For the People!" at bounding box center [248, 37] width 199 height 16
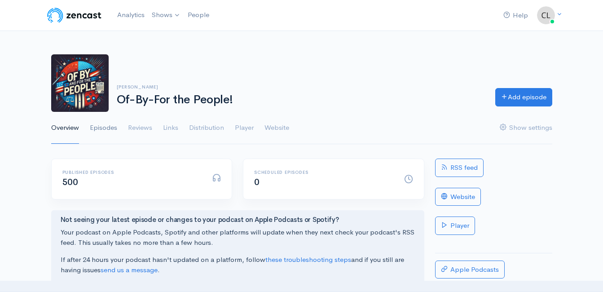
click at [104, 128] on link "Episodes" at bounding box center [103, 128] width 27 height 32
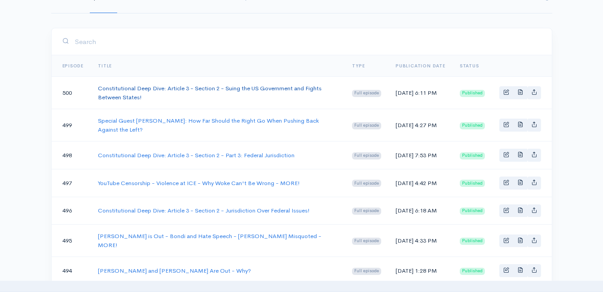
scroll to position [135, 0]
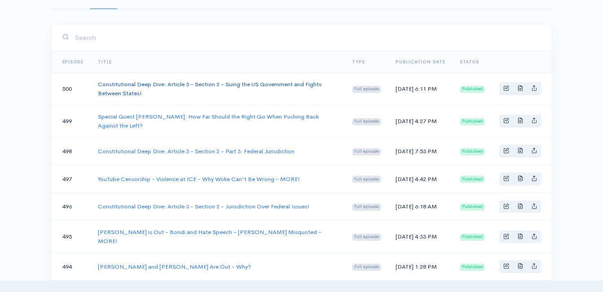
click at [130, 82] on link "Constitutional Deep Dive: Article 3 - Section 2 - Suing the US Government and F…" at bounding box center [210, 88] width 224 height 17
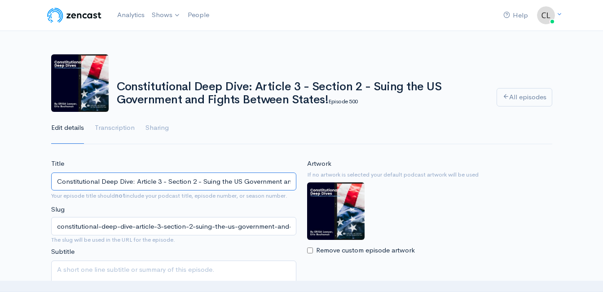
click at [166, 181] on input "Constitutional Deep Dive: Article 3 - Section 2 - Suing the US Government and F…" at bounding box center [173, 181] width 245 height 18
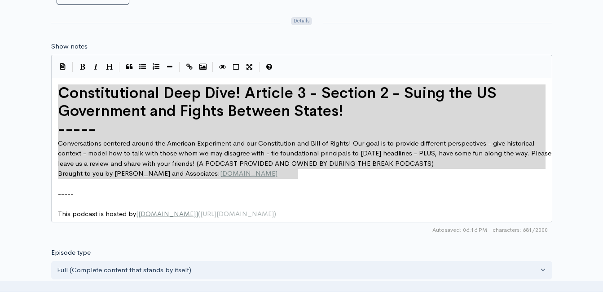
drag, startPoint x: 306, startPoint y: 174, endPoint x: 60, endPoint y: 90, distance: 260.1
type textarea "Constitutional Deep Dive! Article 3 - Section 2 - Suing the US Government and F…"
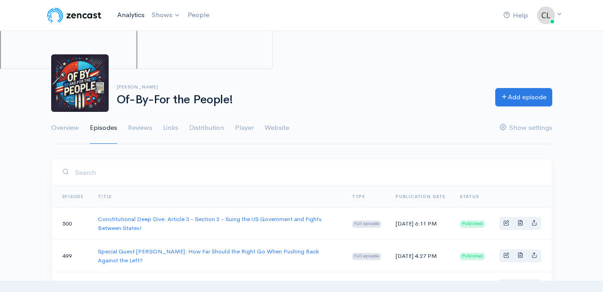
click at [120, 15] on link "Analytics" at bounding box center [131, 14] width 35 height 19
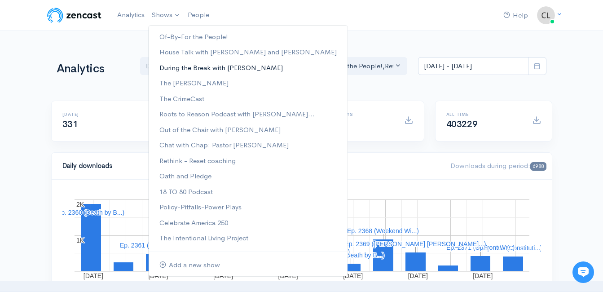
click at [174, 67] on link "During the Break with [PERSON_NAME]" at bounding box center [248, 68] width 199 height 16
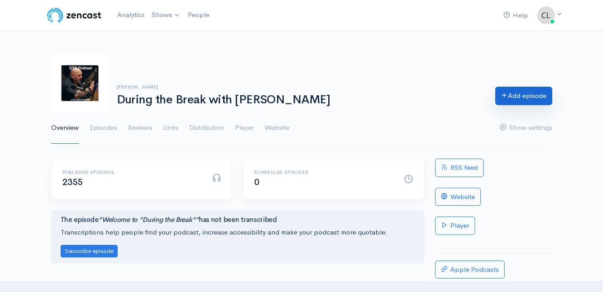
click at [519, 94] on link "Add episode" at bounding box center [523, 96] width 57 height 18
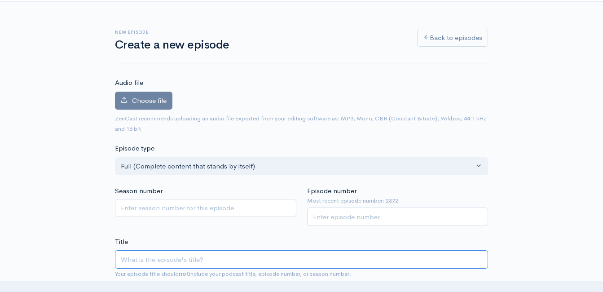
scroll to position [51, 0]
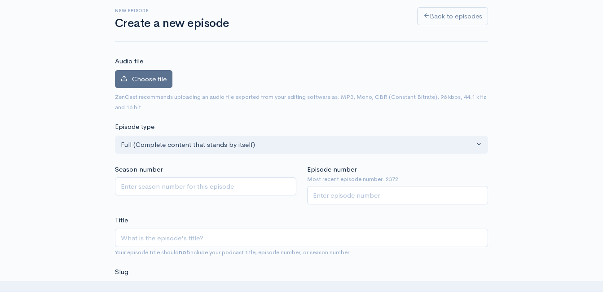
click at [141, 75] on span "Choose file" at bounding box center [149, 79] width 35 height 9
click at [0, 0] on input "Choose file" at bounding box center [0, 0] width 0 height 0
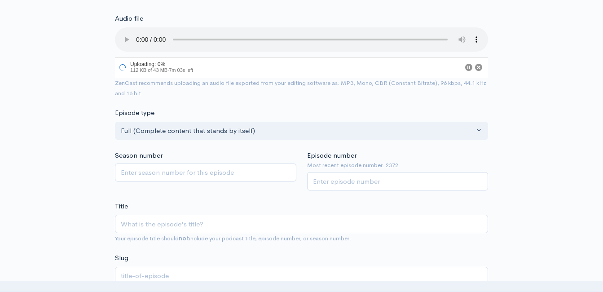
scroll to position [96, 0]
click at [368, 180] on input "Episode number" at bounding box center [397, 180] width 181 height 18
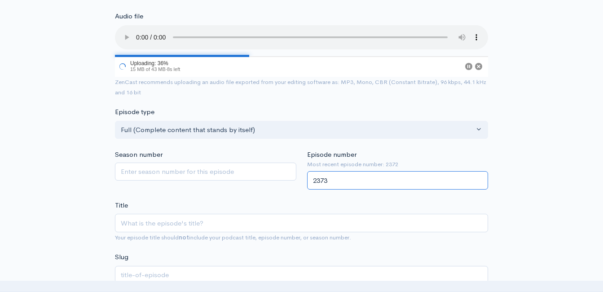
type input "2373"
click at [273, 203] on div "Title Your episode title should not include your podcast title, episode number,…" at bounding box center [301, 221] width 373 height 42
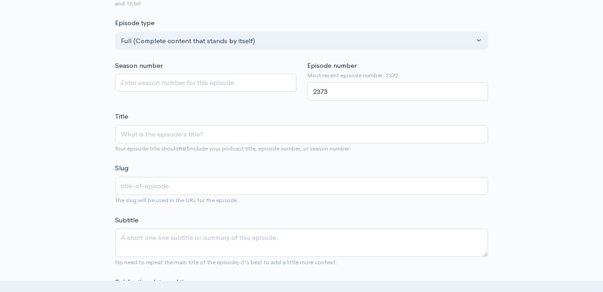
scroll to position [185, 0]
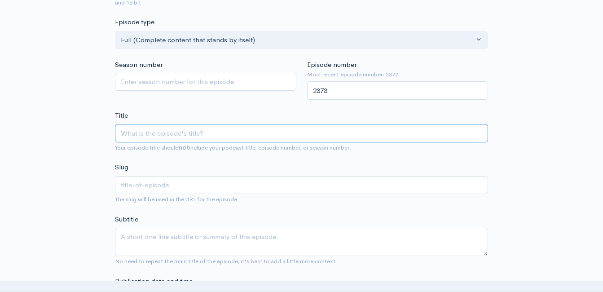
click at [186, 132] on input "Title" at bounding box center [301, 133] width 373 height 18
paste input "Constitutional Deep Dive: Article 3 - Section 2 - Suing the US Government and F…"
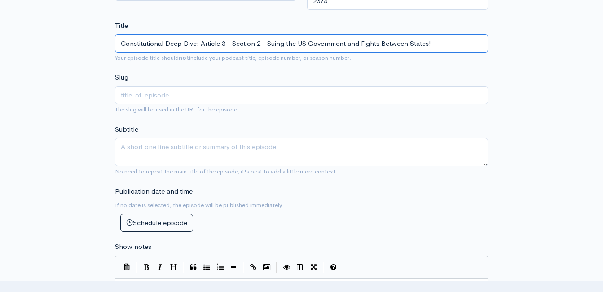
scroll to position [295, 0]
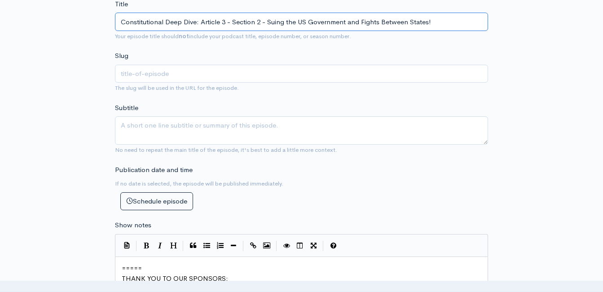
type input "Constitutional Deep Dive: Article 3 - Section 2 - Suing the US Government and F…"
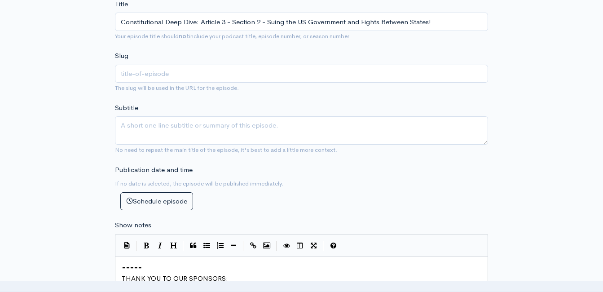
type input "constitutional-deep-dive-article-3-section-2-suing-the-us-government-and-fights…"
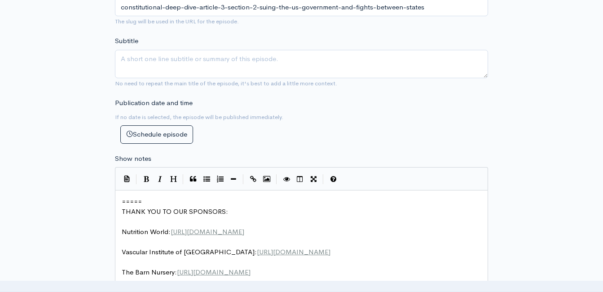
scroll to position [385, 0]
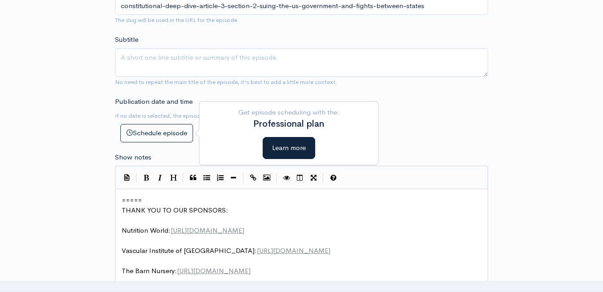
click at [121, 201] on pre "=====" at bounding box center [305, 200] width 370 height 10
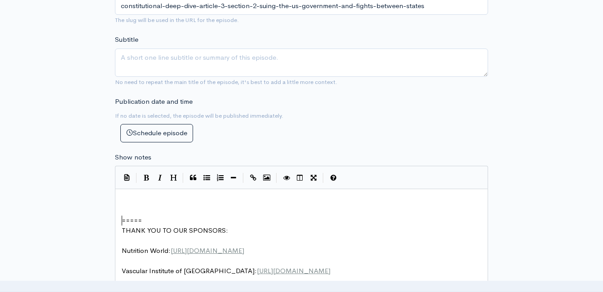
click at [126, 197] on pre "​" at bounding box center [305, 200] width 370 height 10
type textarea "​"
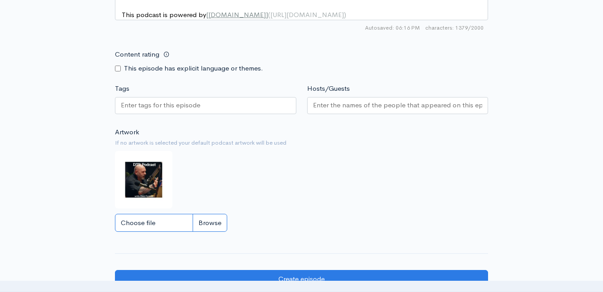
click at [204, 228] on input "Choose file" at bounding box center [171, 223] width 112 height 18
type input "C:\fakepath\5.jpg"
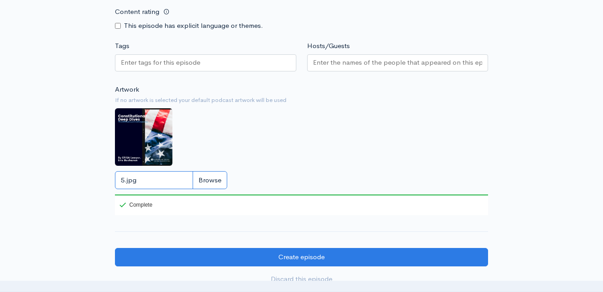
scroll to position [1123, 0]
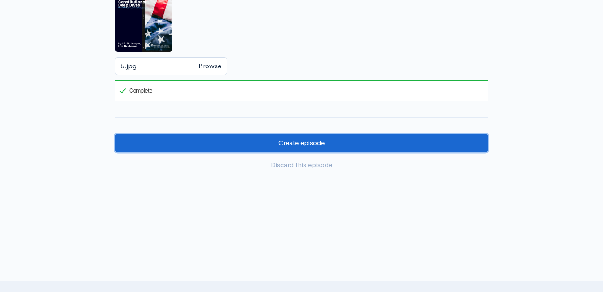
click at [363, 145] on input "Create episode" at bounding box center [301, 143] width 373 height 18
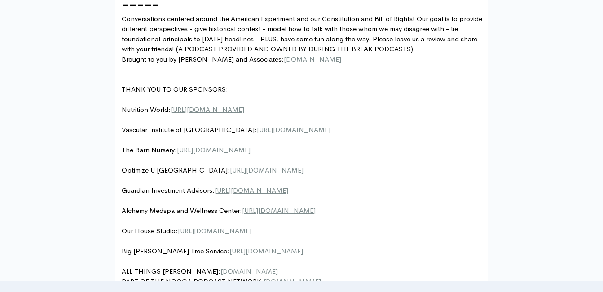
scroll to position [629, 0]
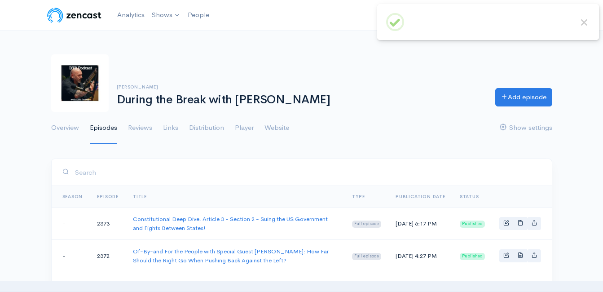
click at [132, 15] on link "Analytics" at bounding box center [131, 14] width 35 height 19
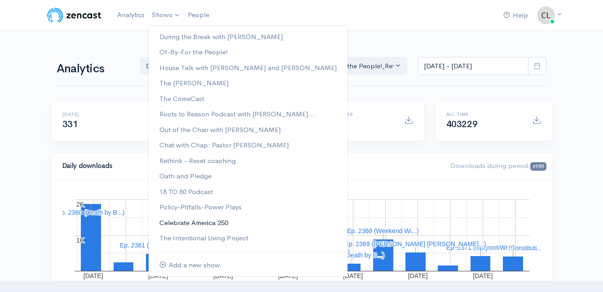
click at [180, 227] on link "Celebrate America 250" at bounding box center [248, 223] width 199 height 16
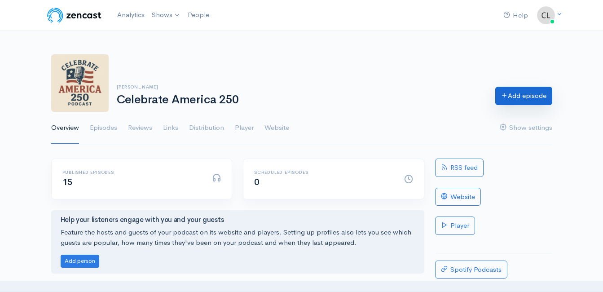
click at [506, 99] on link "Add episode" at bounding box center [523, 96] width 57 height 18
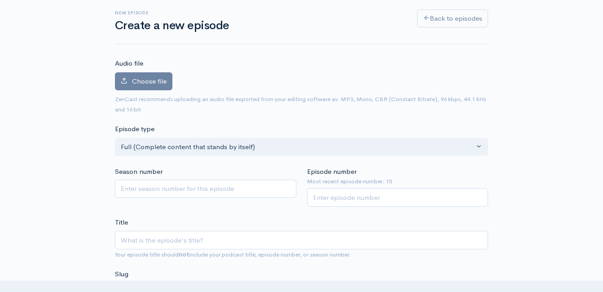
scroll to position [51, 0]
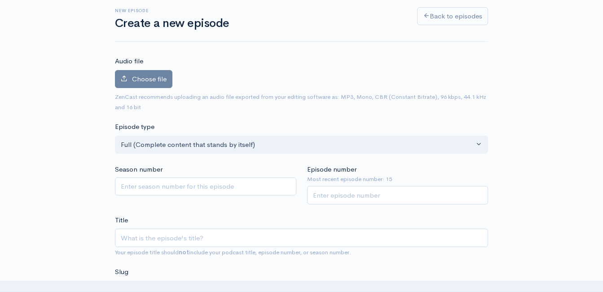
click at [239, 236] on input "Title" at bounding box center [301, 238] width 373 height 18
type input "i"
type input "I"
type input "i"
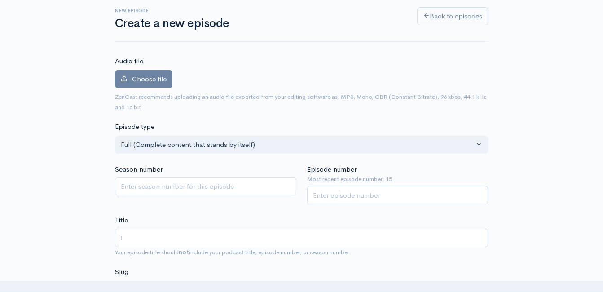
type input "In"
type input "in"
type input "Inv"
type input "inv"
type input "Inva"
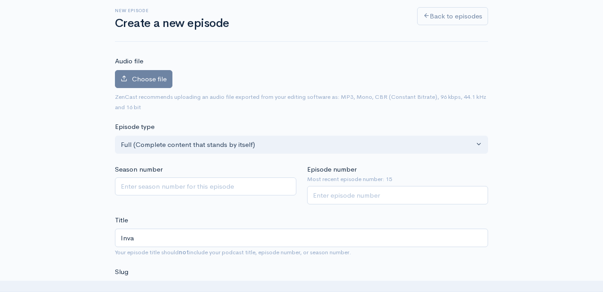
type input "inva"
type input "Invac"
type input "invac"
type input "Inva"
type input "inva"
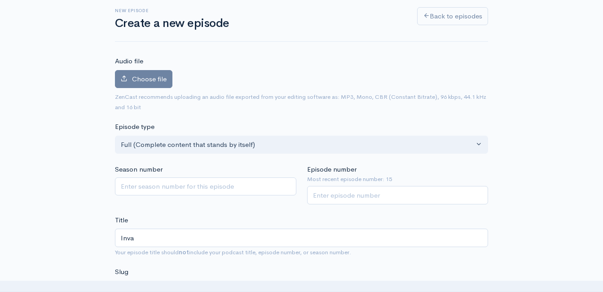
type input "Invad"
type input "invad"
type input "Invadin"
type input "invadi"
type input "Invading"
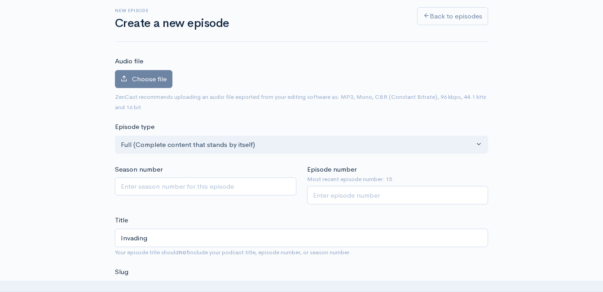
type input "invading"
type input "Invading C"
type input "invading-c"
type input "Invading Can"
type input "invading-can"
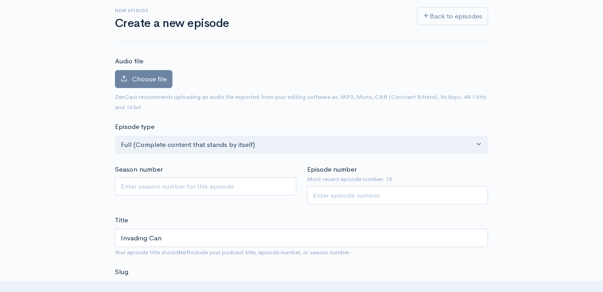
type input "Invading Cana"
type input "invading-cana"
type input "Invading Canad"
type input "invading-canad"
type input "Invading Canada"
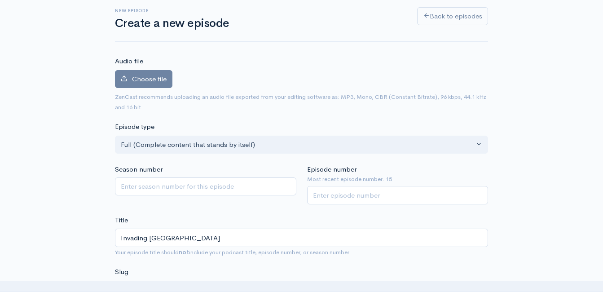
type input "invading-canada"
type input "Invading Canada I"
type input "invading-canada-i"
type input "Invading Canada In"
type input "invading-canada-in"
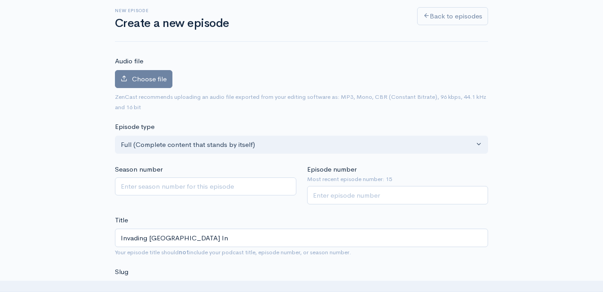
type input "Invading Canada I"
type input "invading-canada-i"
type input "Invading Canada"
type input "invading-canada"
type input "Invading Canada in"
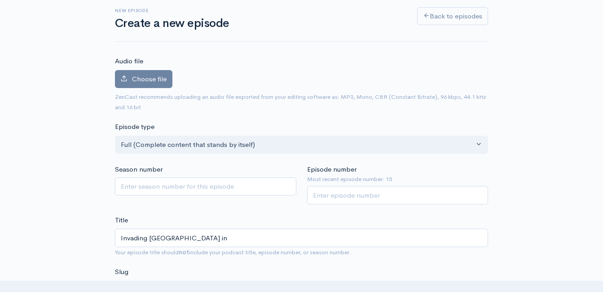
type input "invading-canada-in"
type input "Invading Canada in 1"
type input "invading-canada-in-1"
type input "Invading Canada in 17"
type input "invading-canada-in-17"
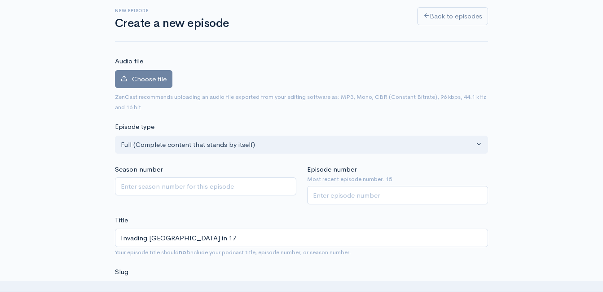
type input "Invading Canada in 177"
type input "invading-canada-in-177"
type input "Invading Canada in 1775"
type input "invading-canada-in-1775"
type input "Invading Canada in 1775 A"
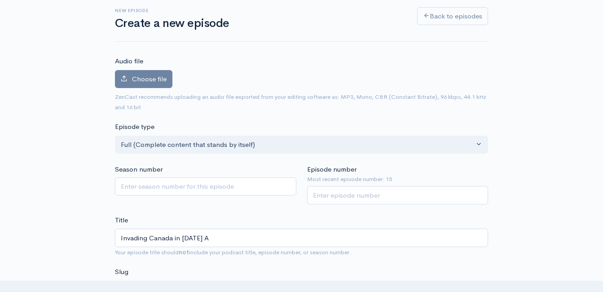
type input "invading-canada-in-1775-a"
type input "Invading Canada in 1775 AND"
type input "invading-canada-in-1775-and"
type input "Invading Canada in 1775 AND G"
type input "invading-canada-in-1775-and-g"
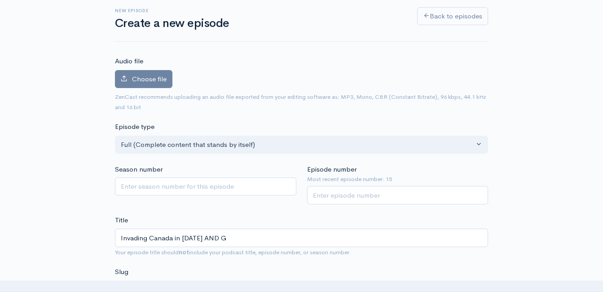
type input "Invading Canada in 1775 AND Ge"
type input "invading-canada-in-1775-and-ge"
type input "Invading Canada in 1775 AND Geo"
type input "invading-canada-in-1775-and-geo"
type input "Invading Canada in 1775 AND Geor"
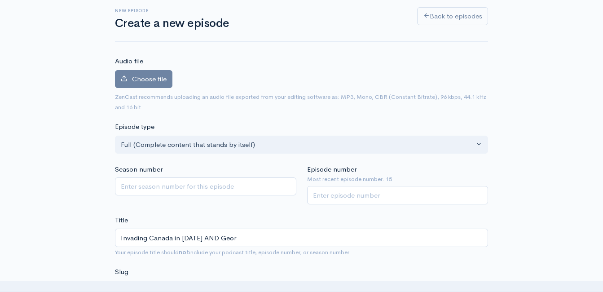
type input "invading-canada-in-1775-and-geor"
type input "Invading Canada in 1775 AND Georg"
type input "invading-canada-in-1775-and-georg"
type input "Invading Canada in 1775 AND George"
type input "invading-canada-in-1775-and-george"
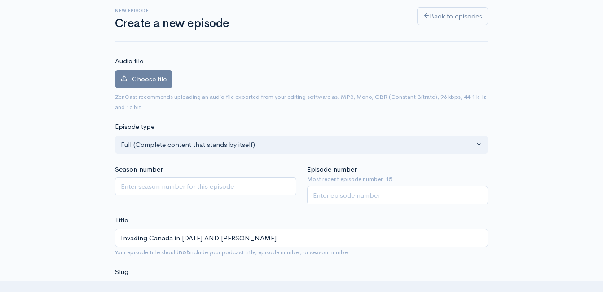
type input "Invading Canada in 1775 AND George W"
type input "invading-canada-in-1775-and-george-w"
type input "Invading Canada in 1775 AND George Was"
type input "invading-canada-in-1775-and-george-was"
type input "Invading Canada in 1775 AND George Wash"
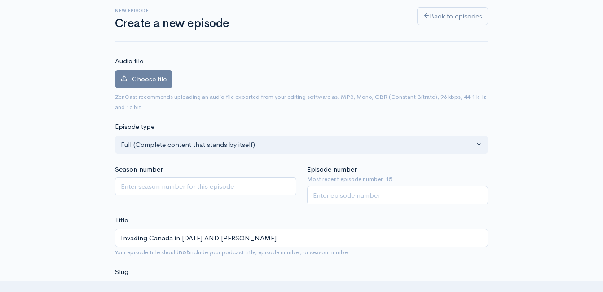
type input "invading-canada-in-1775-and-george-wash"
type input "Invading Canada in 1775 AND George Washin"
type input "invading-canada-in-1775-and-george-washin"
type input "Invading Canada in 1775 AND George Washing"
type input "invading-canada-in-1775-and-george-washing"
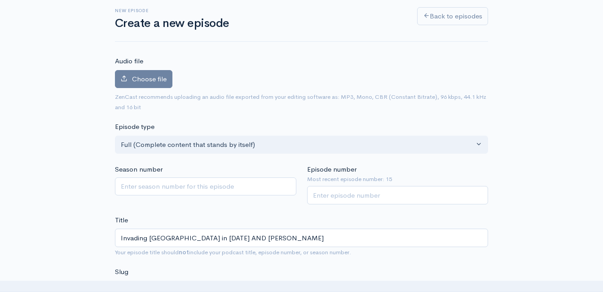
type input "Invading Canada in 1775 AND George Washingt"
type input "invading-canada-in-1775-and-george-washingt"
type input "Invading Canada in 1775 AND George Washington"
type input "invading-canada-in-1775-and-george-washington"
type input "Invading Canada in 1775 AND George Washington C"
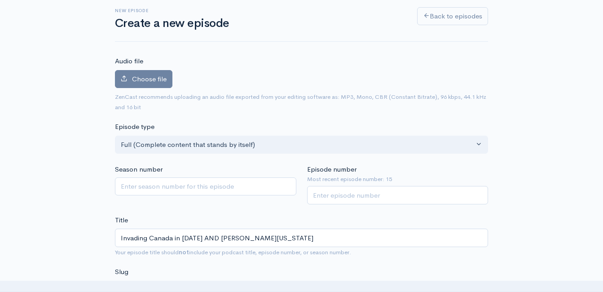
type input "invading-canada-in-1775-and-george-washington-c"
type input "Invading Canada in 1775 AND George Washington Cre"
type input "invading-canada-in-1775-and-george-washington-cre"
type input "Invading Canada in 1775 AND George Washington Cr"
type input "invading-canada-in-1775-and-george-washington-cr"
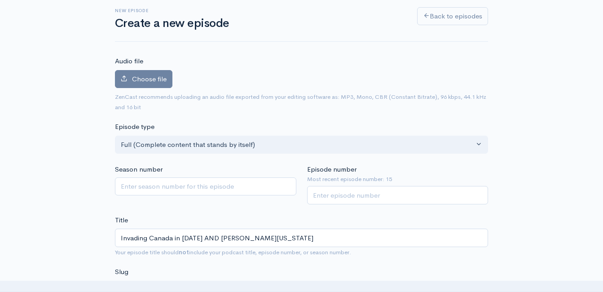
type input "Invading Canada in 1775 AND George Washington C"
type input "invading-canada-in-1775-and-george-washington-c"
type input "Invading Canada in 1775 AND George Washington"
type input "invading-canada-in-1775-and-george-washington"
type input "Invading Canada in 1775 AND George Washington C"
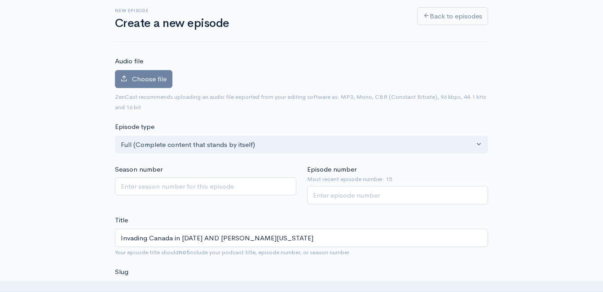
type input "invading-canada-in-1775-and-george-washington-c"
type input "Invading Canada in 1775 AND George Washington Cre"
type input "invading-canada-in-1775-and-george-washington-cre"
type input "Invading Canada in 1775 AND George Washington Crea"
type input "invading-canada-in-1775-and-george-washington-crea"
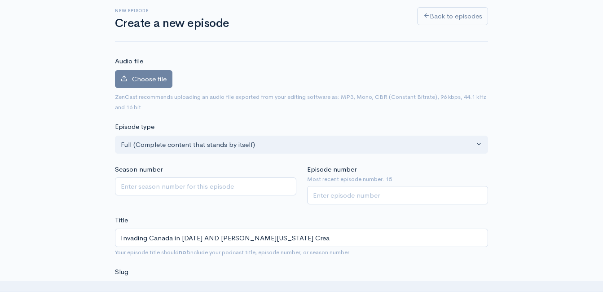
type input "Invading Canada in 1775 AND George Washington Creat"
type input "invading-canada-in-1775-and-george-washington-creat"
type input "Invading Canada in 1775 AND George Washington Create"
type input "invading-canada-in-1775-and-george-washington-create"
type input "Invading Canada in 1775 AND George Washington Creates"
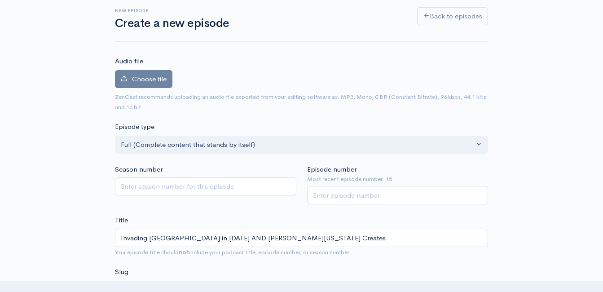
type input "invading-canada-in-1775-and-george-washington-creates"
type input "Invading Canada in 1775 AND George Washington Create"
type input "invading-canada-in-1775-and-george-washington-create"
type input "Invading Canada in 1775 AND George Washington Creat"
type input "invading-canada-in-1775-and-george-washington-creat"
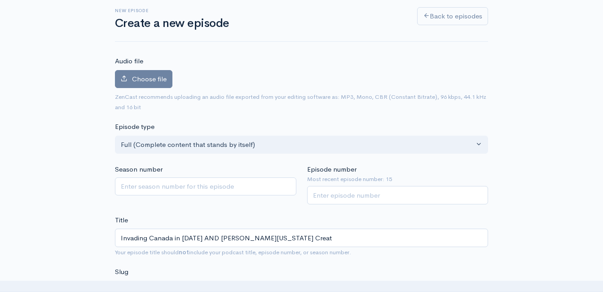
type input "Invading Canada in 1775 AND George Washington Crea"
type input "invading-canada-in-1775-and-george-washington-crea"
type input "Invading Canada in 1775 AND George Washington Cre"
type input "invading-canada-in-1775-and-george-washington-cre"
type input "Invading Canada in 1775 AND George Washington Cr"
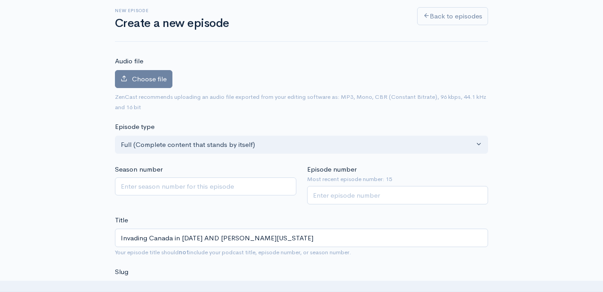
type input "invading-canada-in-1775-and-george-washington-cr"
type input "Invading Canada in 1775 AND George Washington C"
type input "invading-canada-in-1775-and-george-washington-c"
type input "Invading Canada in 1775 AND George Washington"
type input "invading-canada-in-1775-and-george-washington"
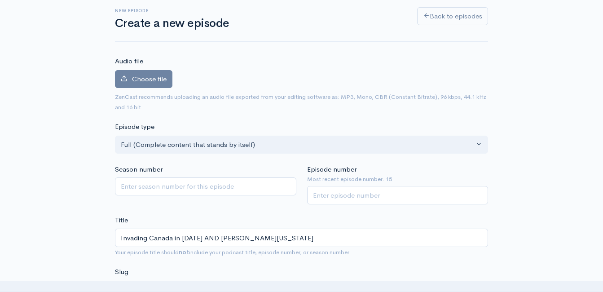
type input "Invading Canada in 1775 AND George Washington S"
type input "invading-canada-in-1775-and-george-washington-s"
type input "Invading Canada in 1775 AND George Washington St"
type input "invading-canada-in-1775-and-george-washington-st"
type input "Invading Canada in 1775 AND George Washington Sta"
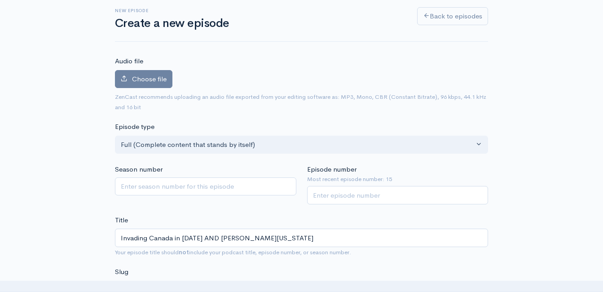
type input "invading-canada-in-1775-and-george-washington-sta"
type input "Invading Canada in 1775 AND George Washington Star"
type input "invading-canada-in-1775-and-george-washington-star"
type input "Invading Canada in 1775 AND George Washington Start"
type input "invading-canada-in-1775-and-george-washington-start"
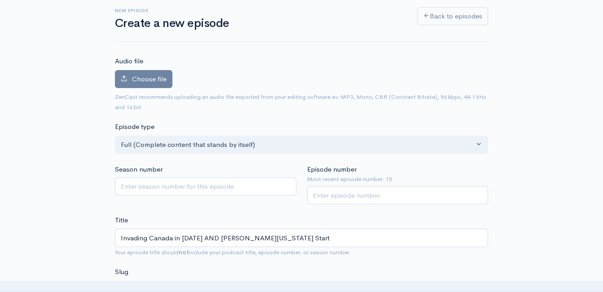
type input "Invading Canada in 1775 AND George Washington Starts"
type input "invading-canada-in-1775-and-george-washington-starts"
type input "Invading Canada in 1775 AND George Washington Starts a"
type input "invading-canada-in-1775-and-george-washington-starts-a"
type input "Invading Canada in 1775 AND George Washington Starts a N"
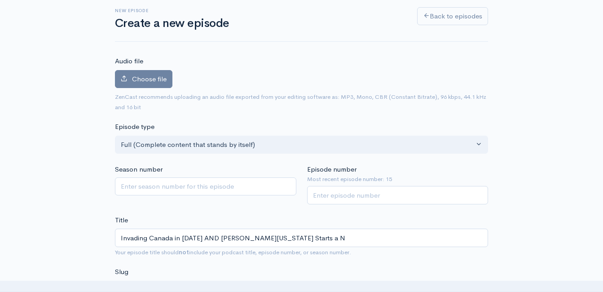
type input "invading-canada-in-1775-and-george-washington-starts-a-n"
type input "Invading Canada in 1775 AND George Washington Starts a Na"
type input "invading-canada-in-1775-and-george-washington-starts-a-na"
type input "Invading Canada in 1775 AND George Washington Starts a Nav"
type input "invading-canada-in-1775-and-george-washington-starts-a-nav"
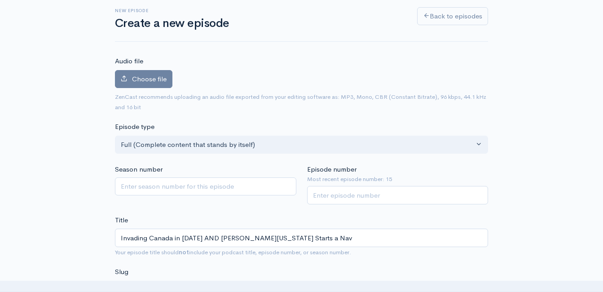
type input "Invading Canada in 1775 AND George Washington Starts a Navy"
type input "invading-canada-in-1775-and-george-washington-starts-a-navy"
type input "Invading [GEOGRAPHIC_DATA] in [DATE] AND [PERSON_NAME][US_STATE] Starts a Navy!"
click at [349, 198] on input "Episode number" at bounding box center [397, 195] width 181 height 18
type input "16"
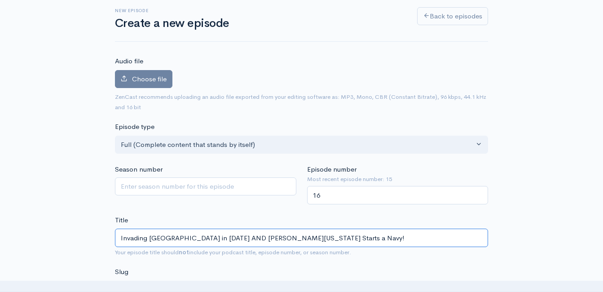
click at [288, 237] on input "Invading [GEOGRAPHIC_DATA] in [DATE] AND [PERSON_NAME][US_STATE] Starts a Navy!" at bounding box center [301, 238] width 373 height 18
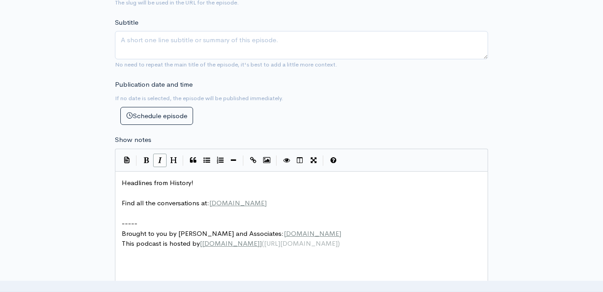
scroll to position [365, 0]
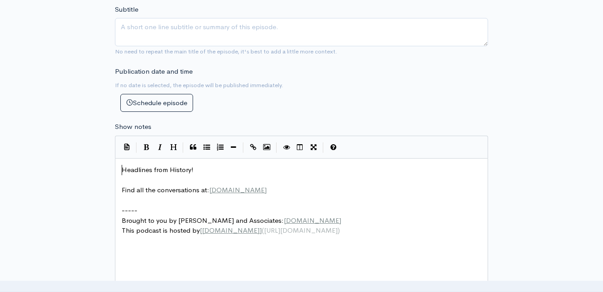
click at [122, 169] on span "Headlines from History!" at bounding box center [158, 169] width 72 height 9
click at [201, 167] on pre "Headlines from History!" at bounding box center [305, 170] width 370 height 10
type textarea "​"
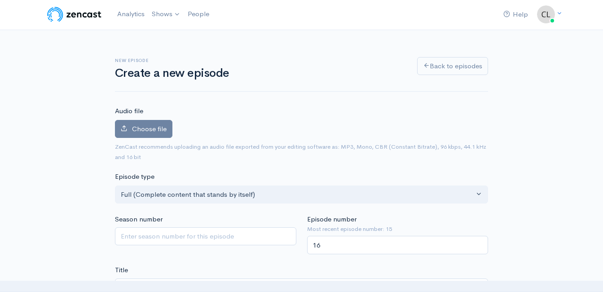
scroll to position [0, 0]
click at [125, 18] on link "Analytics" at bounding box center [131, 14] width 35 height 19
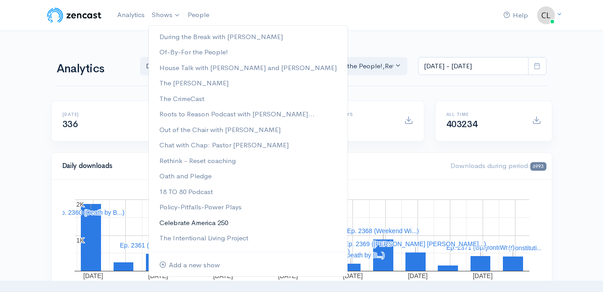
click at [193, 224] on link "Celebrate America 250" at bounding box center [248, 223] width 199 height 16
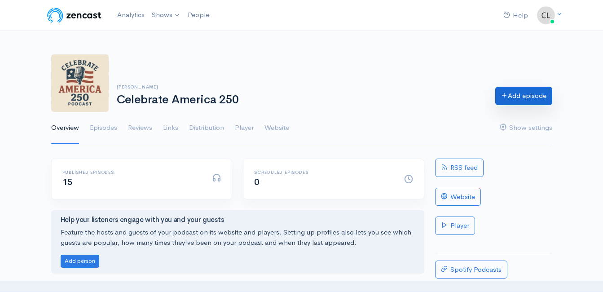
click at [512, 96] on link "Add episode" at bounding box center [523, 96] width 57 height 18
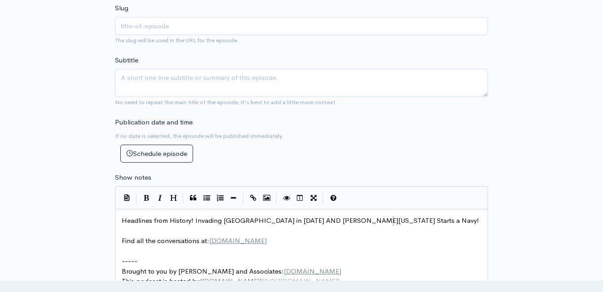
scroll to position [3, 0]
drag, startPoint x: 397, startPoint y: 221, endPoint x: 194, endPoint y: 225, distance: 203.0
type textarea "​Invading Canada in 1775 AND George Washington Starts a Navy!"
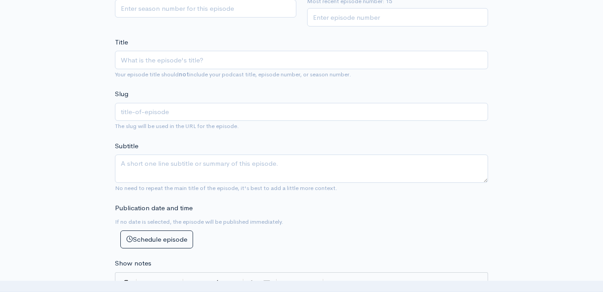
scroll to position [225, 0]
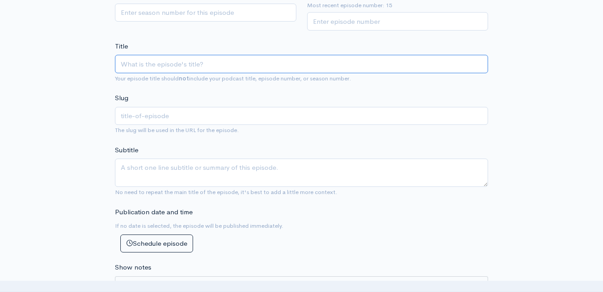
click at [174, 65] on input "Title" at bounding box center [301, 64] width 373 height 18
paste input "Invading [GEOGRAPHIC_DATA] in [DATE] AND [PERSON_NAME][US_STATE] Starts a Navy!"
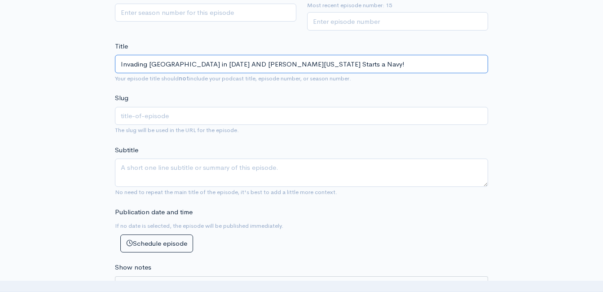
type input "Invading [GEOGRAPHIC_DATA] in [DATE] AND [PERSON_NAME][US_STATE] Starts a Navy!"
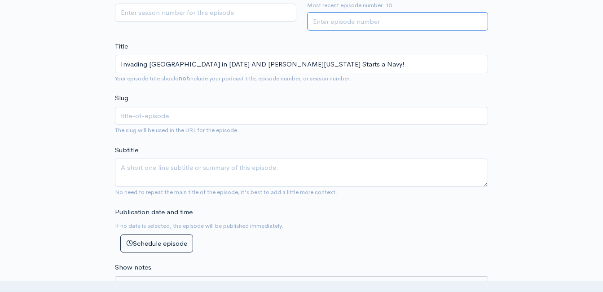
type input "invading-canada-in-1775-and-george-washington-starts-a-navy"
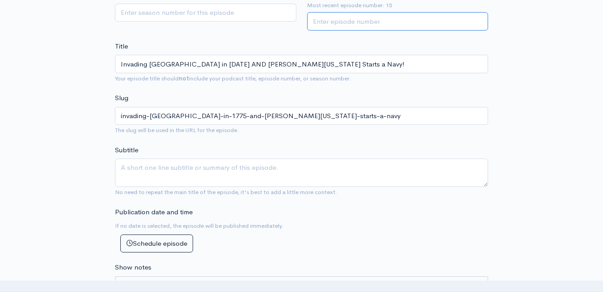
click at [377, 23] on input "Episode number" at bounding box center [397, 21] width 181 height 18
type input "1"
type textarea "Invading [GEOGRAPHIC_DATA] in [DATE] AND [PERSON_NAME][US_STATE] Starts a Navy!"
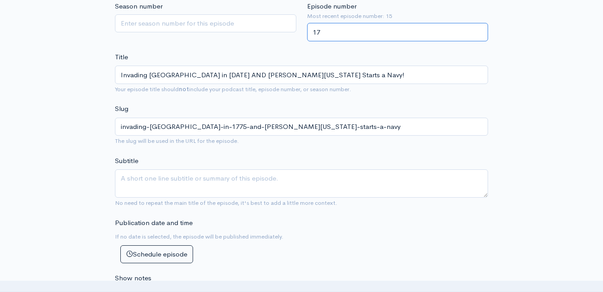
scroll to position [180, 0]
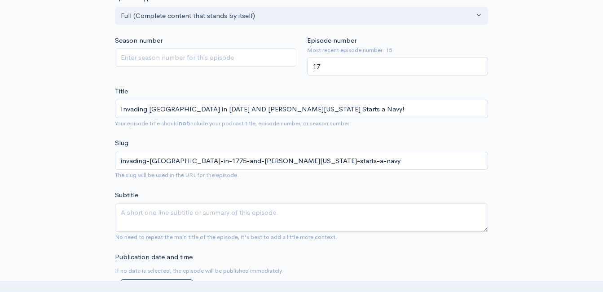
click at [287, 70] on div "Season number" at bounding box center [206, 55] width 192 height 40
click at [331, 66] on input "17" at bounding box center [397, 66] width 181 height 18
click at [476, 66] on input "18" at bounding box center [397, 66] width 181 height 18
click at [479, 63] on input "19" at bounding box center [397, 66] width 181 height 18
click at [481, 63] on input "20" at bounding box center [397, 66] width 181 height 18
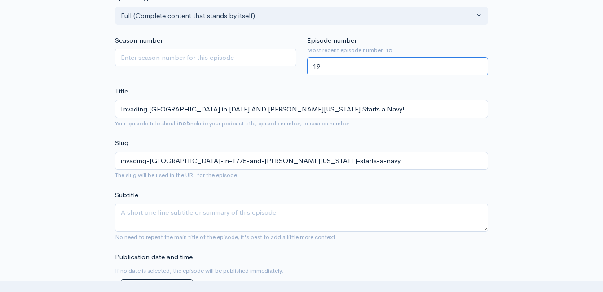
click at [480, 66] on input "19" at bounding box center [397, 66] width 181 height 18
click at [480, 66] on input "18" at bounding box center [397, 66] width 181 height 18
click at [480, 66] on input "17" at bounding box center [397, 66] width 181 height 18
type input "16"
click at [480, 67] on input "16" at bounding box center [397, 66] width 181 height 18
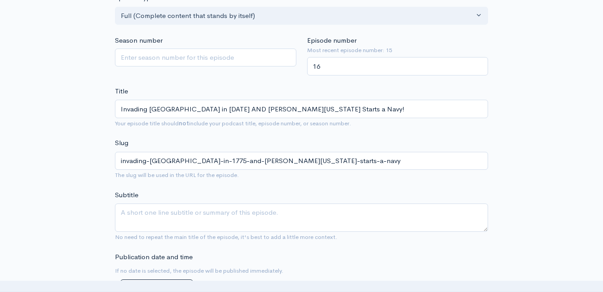
click at [292, 87] on div "Title Invading Canada in 1775 AND George Washington Starts a Navy! Your episode…" at bounding box center [301, 107] width 373 height 42
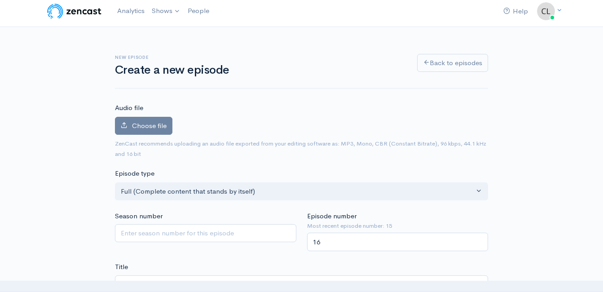
scroll to position [0, 0]
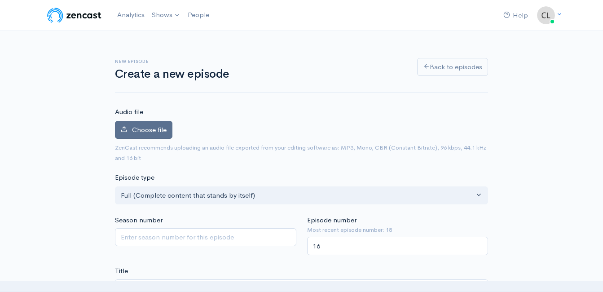
click at [150, 137] on label "Choose file" at bounding box center [143, 130] width 57 height 18
click at [0, 0] on input "Choose file" at bounding box center [0, 0] width 0 height 0
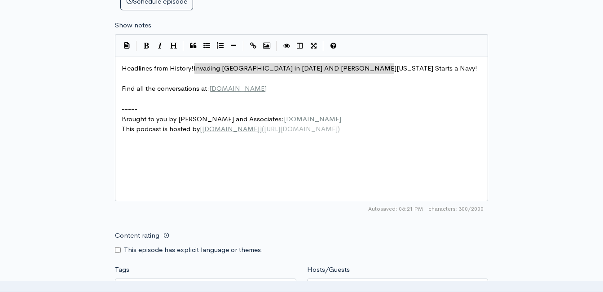
scroll to position [494, 0]
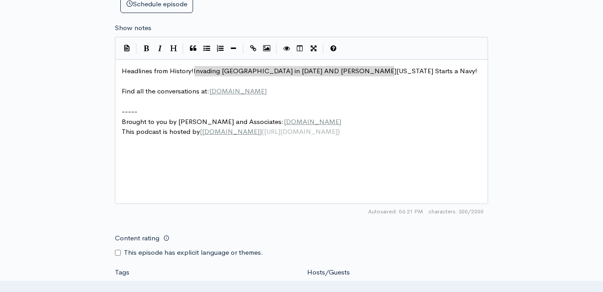
click at [450, 120] on pre "Brought to you by Eric Buchanan and Associates: www.buchanandisability.com" at bounding box center [305, 122] width 370 height 10
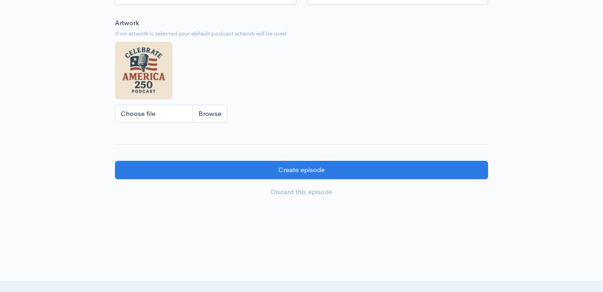
scroll to position [829, 0]
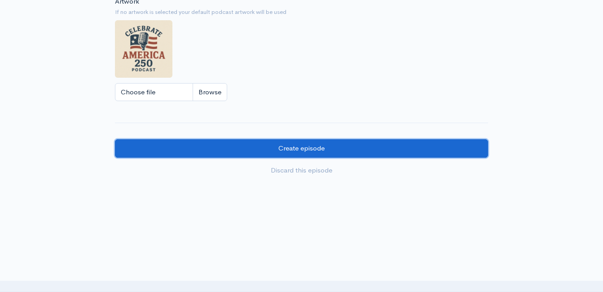
click at [341, 150] on input "Create episode" at bounding box center [301, 148] width 373 height 18
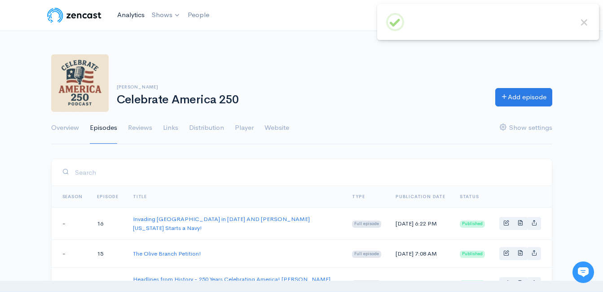
click at [143, 10] on link "Analytics" at bounding box center [131, 14] width 35 height 19
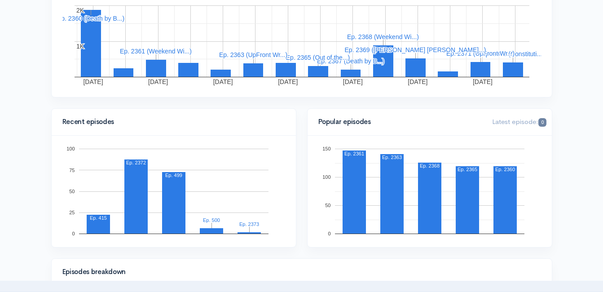
scroll to position [269, 0]
